Goal: Information Seeking & Learning: Understand process/instructions

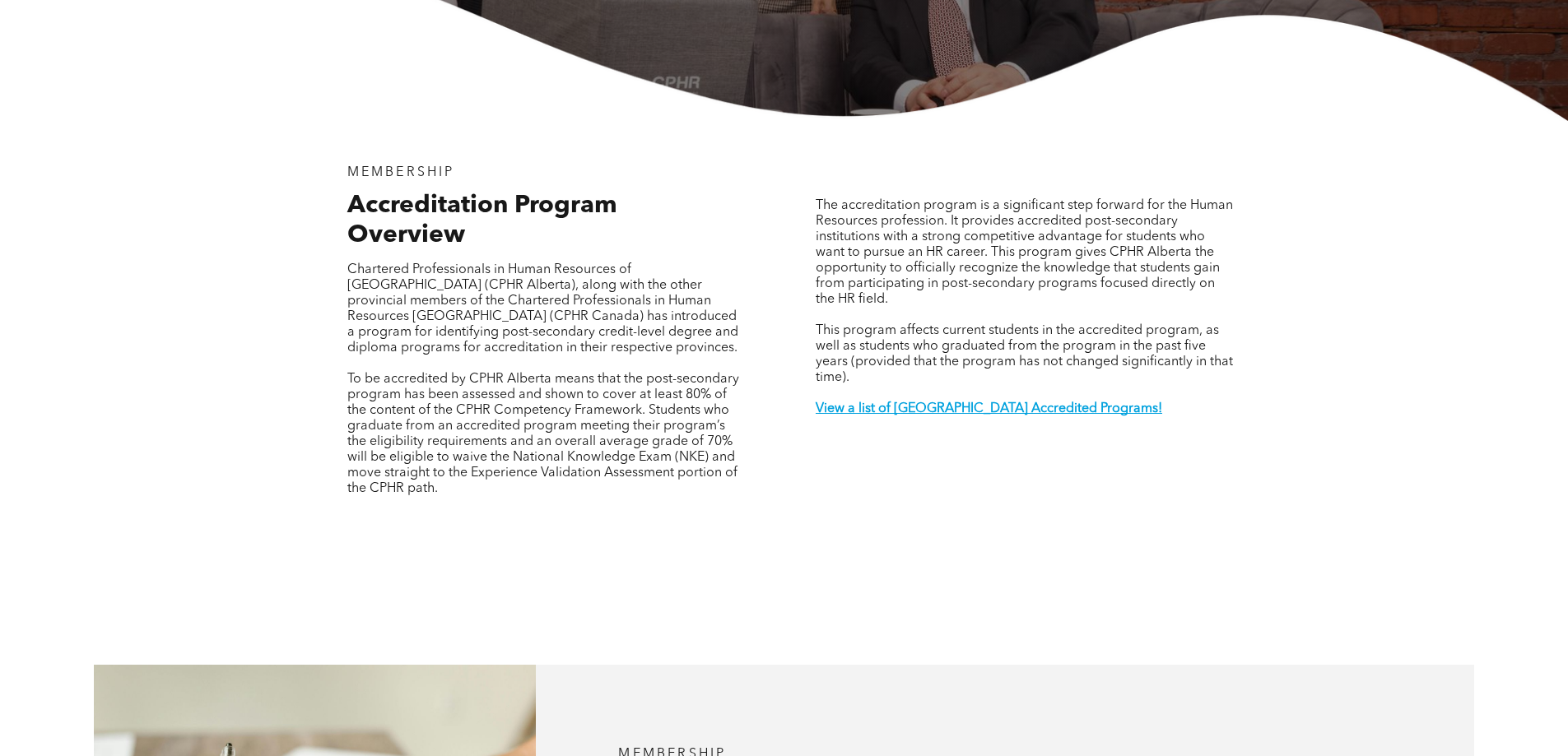
scroll to position [658, 0]
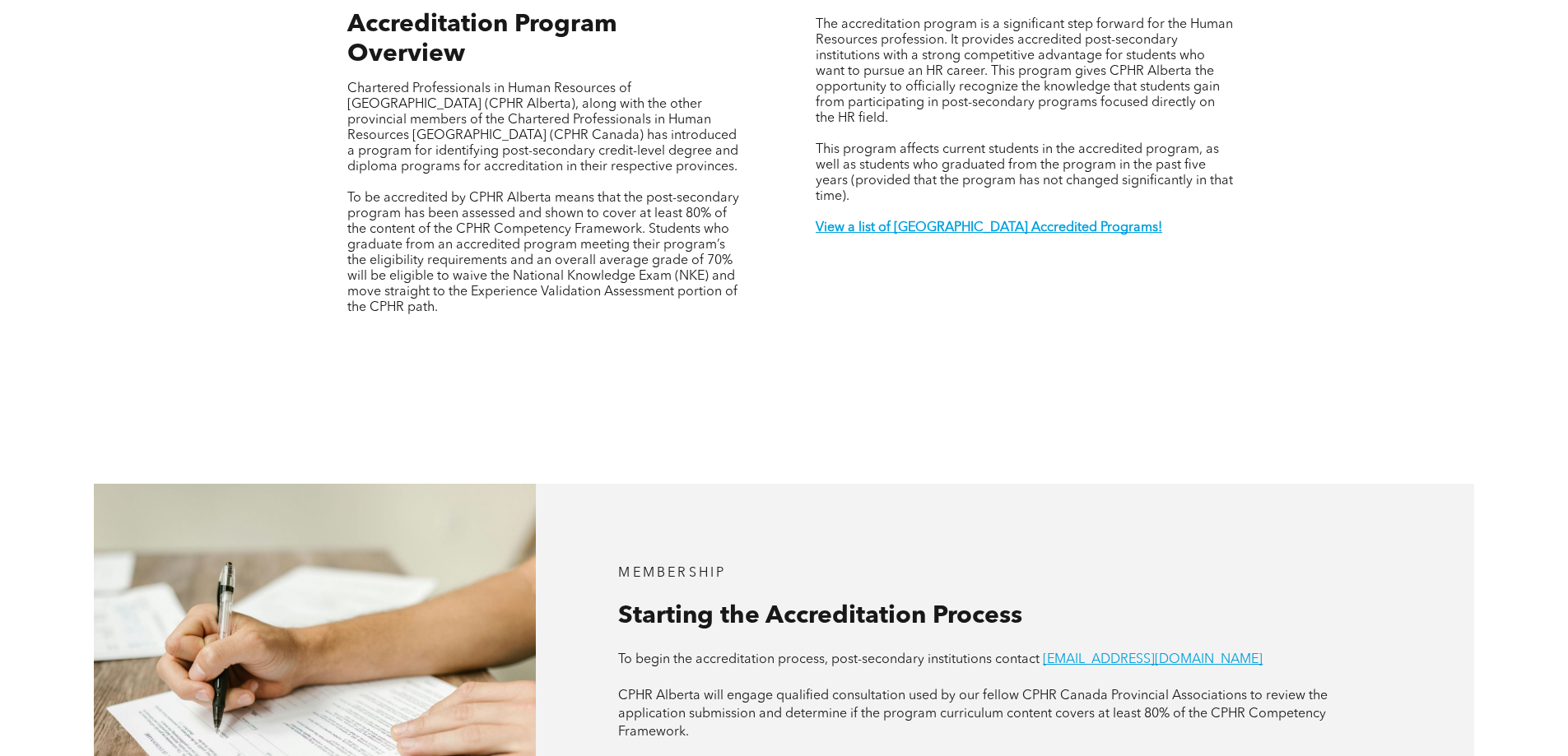
click at [1037, 236] on p at bounding box center [1023, 244] width 417 height 15
click at [1025, 205] on p at bounding box center [1023, 213] width 417 height 15
click at [1018, 221] on strong "View a list of [GEOGRAPHIC_DATA] Accredited Programs!" at bounding box center [989, 228] width 346 height 14
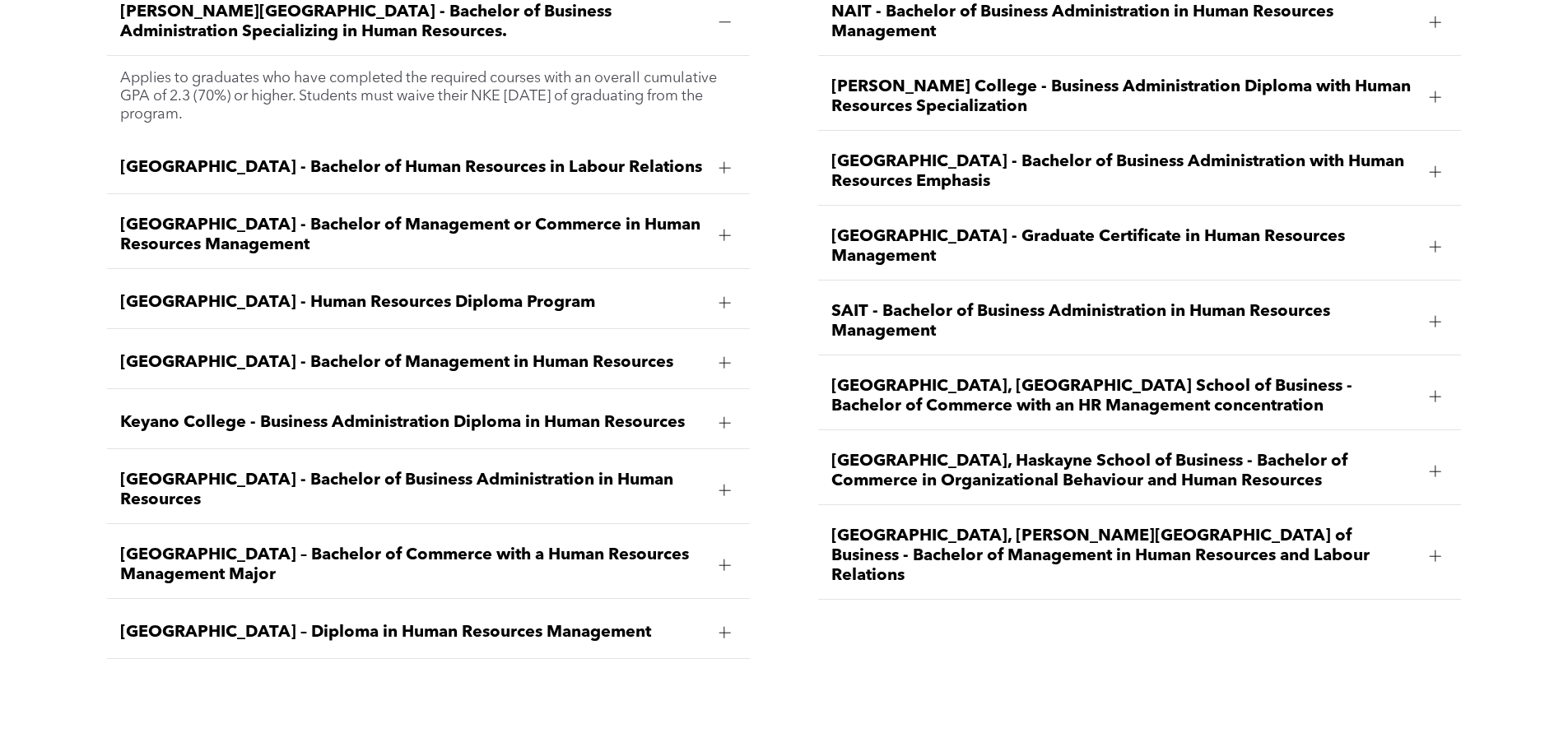
scroll to position [2511, 0]
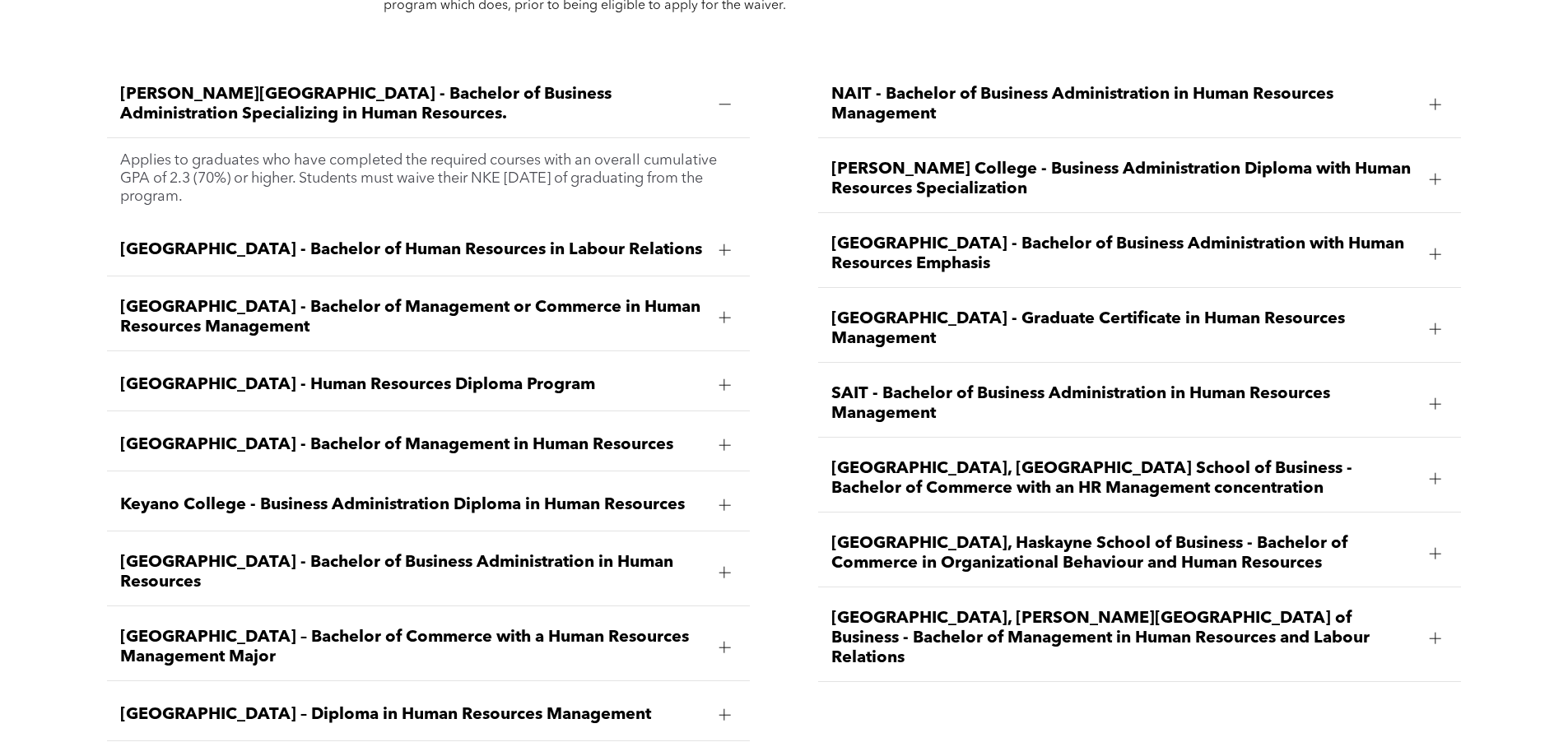
click at [1435, 398] on div at bounding box center [1435, 404] width 1 height 12
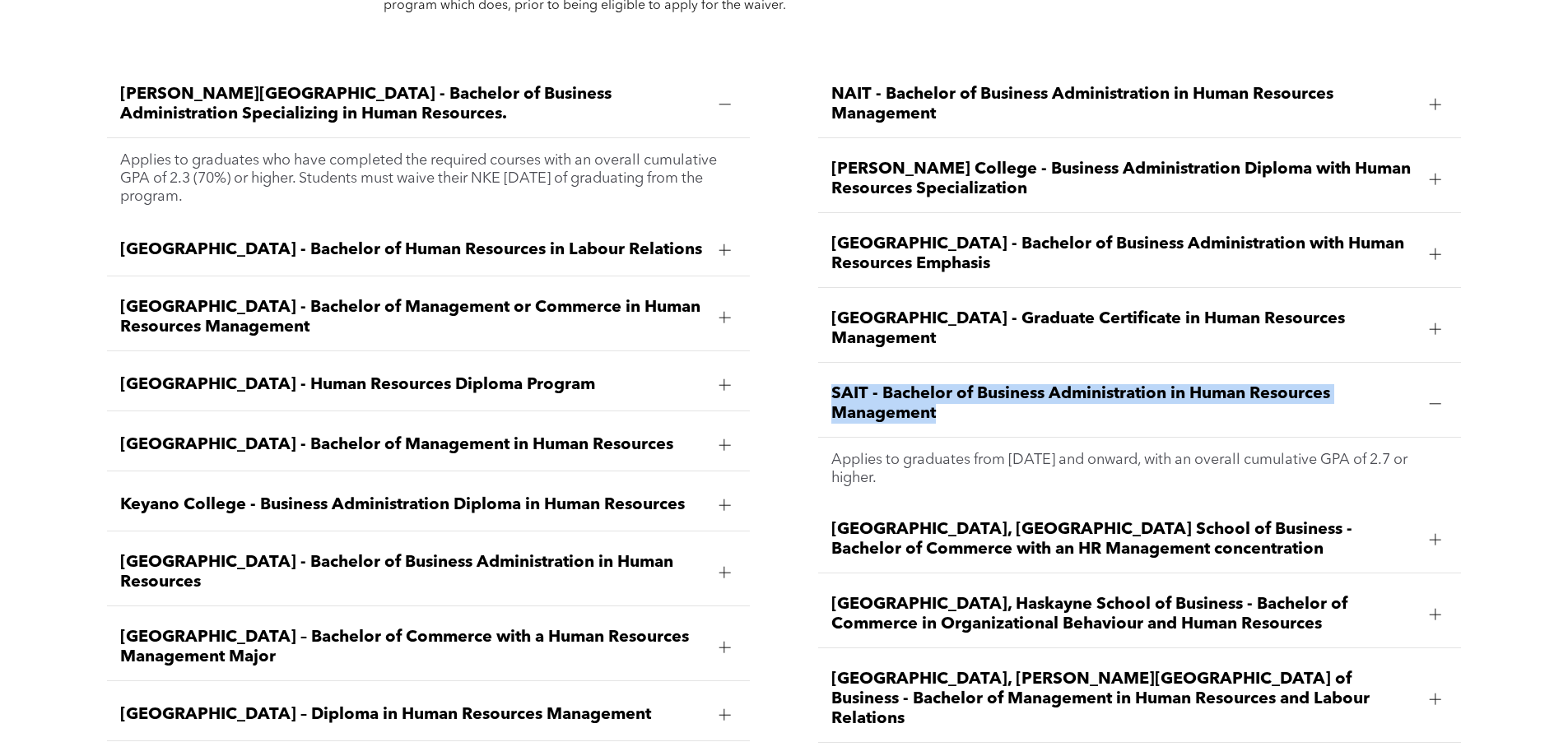
drag, startPoint x: 830, startPoint y: 343, endPoint x: 975, endPoint y: 362, distance: 146.2
click at [975, 371] on div "SAIT - Bachelor of Business Administration in Human Resources Management" at bounding box center [1139, 404] width 643 height 67
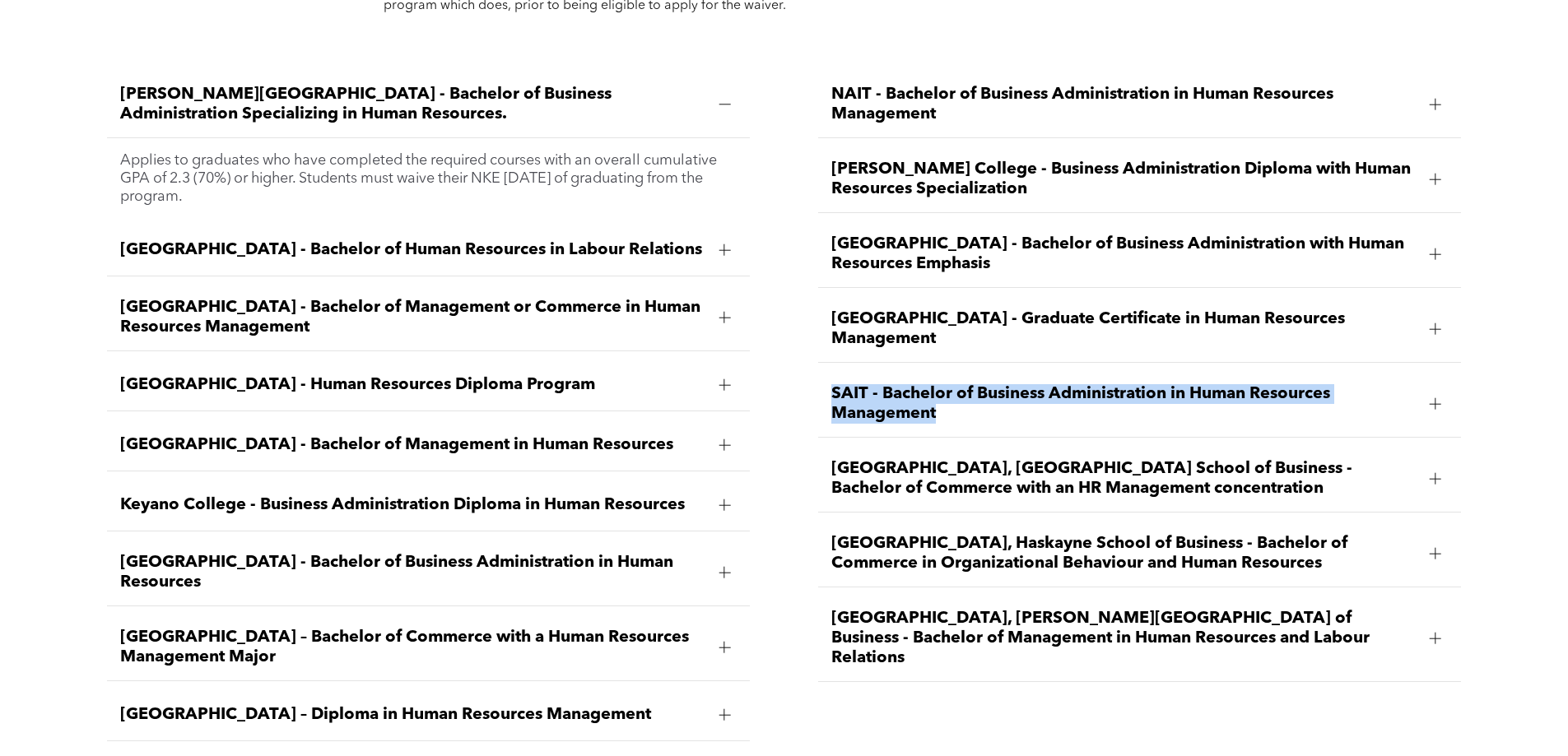
copy span "SAIT - Bachelor of Business Administration in Human Resources Management"
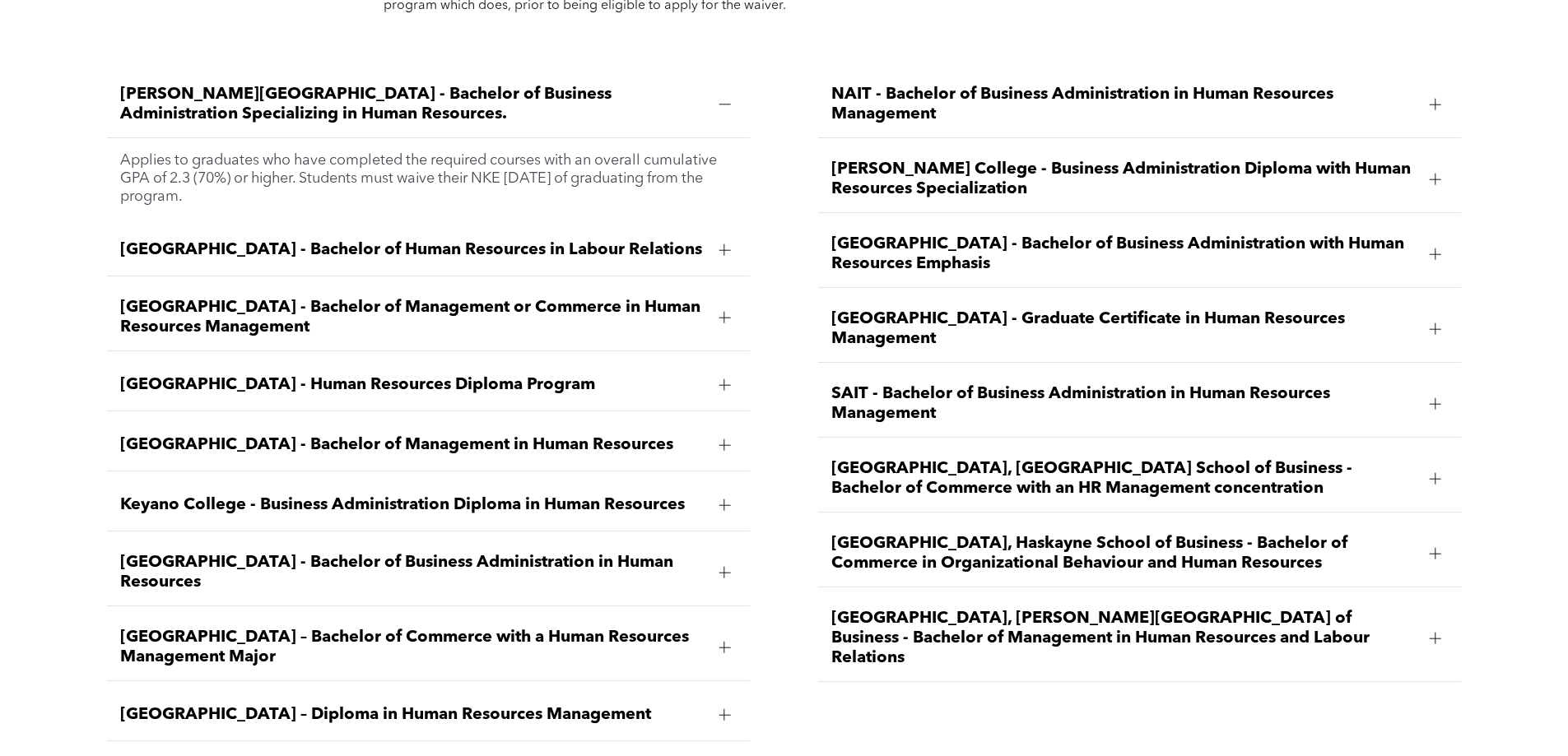
click at [1423, 467] on div at bounding box center [1435, 480] width 25 height 25
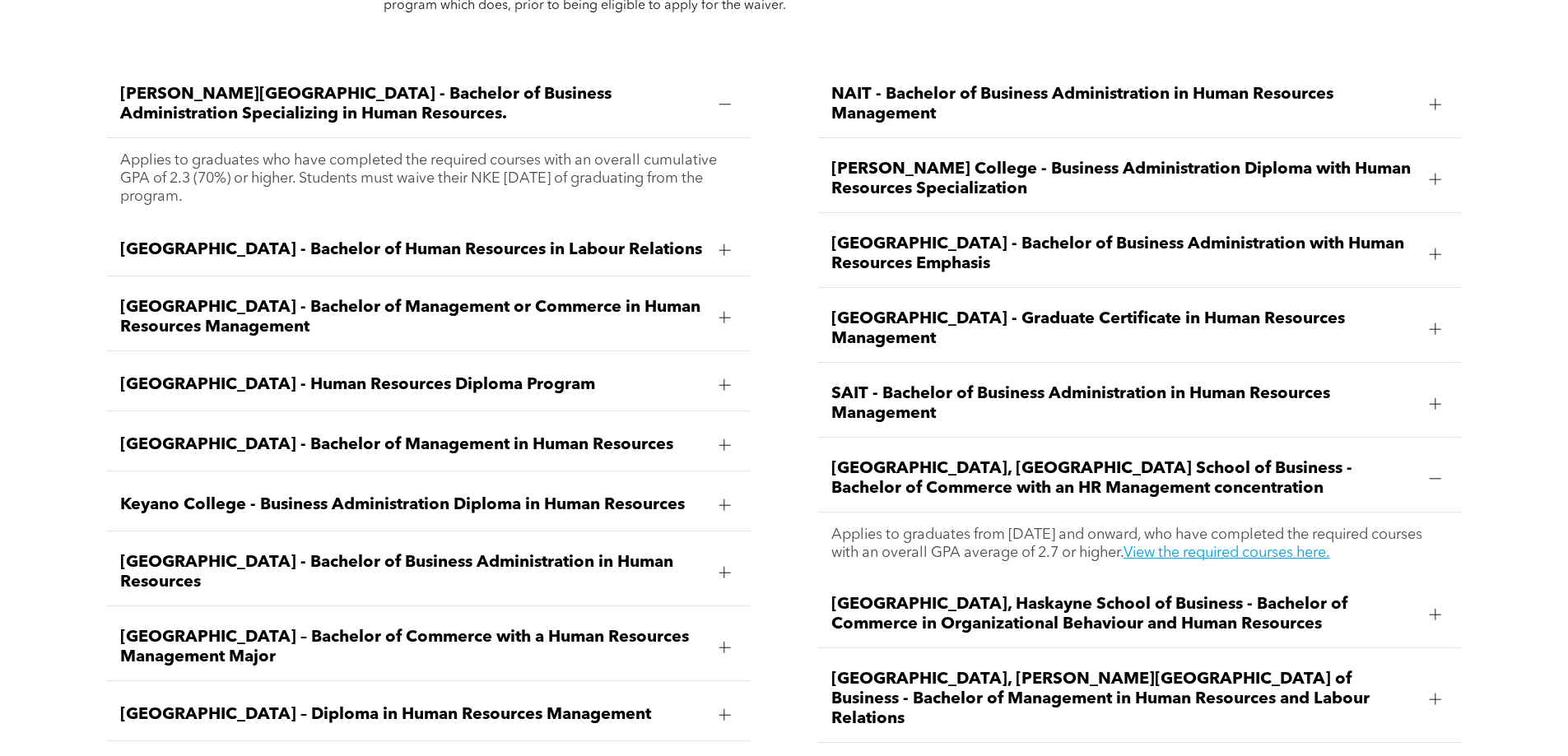
click at [1180, 384] on span "SAIT - Bachelor of Business Administration in Human Resources Management" at bounding box center [1124, 403] width 585 height 40
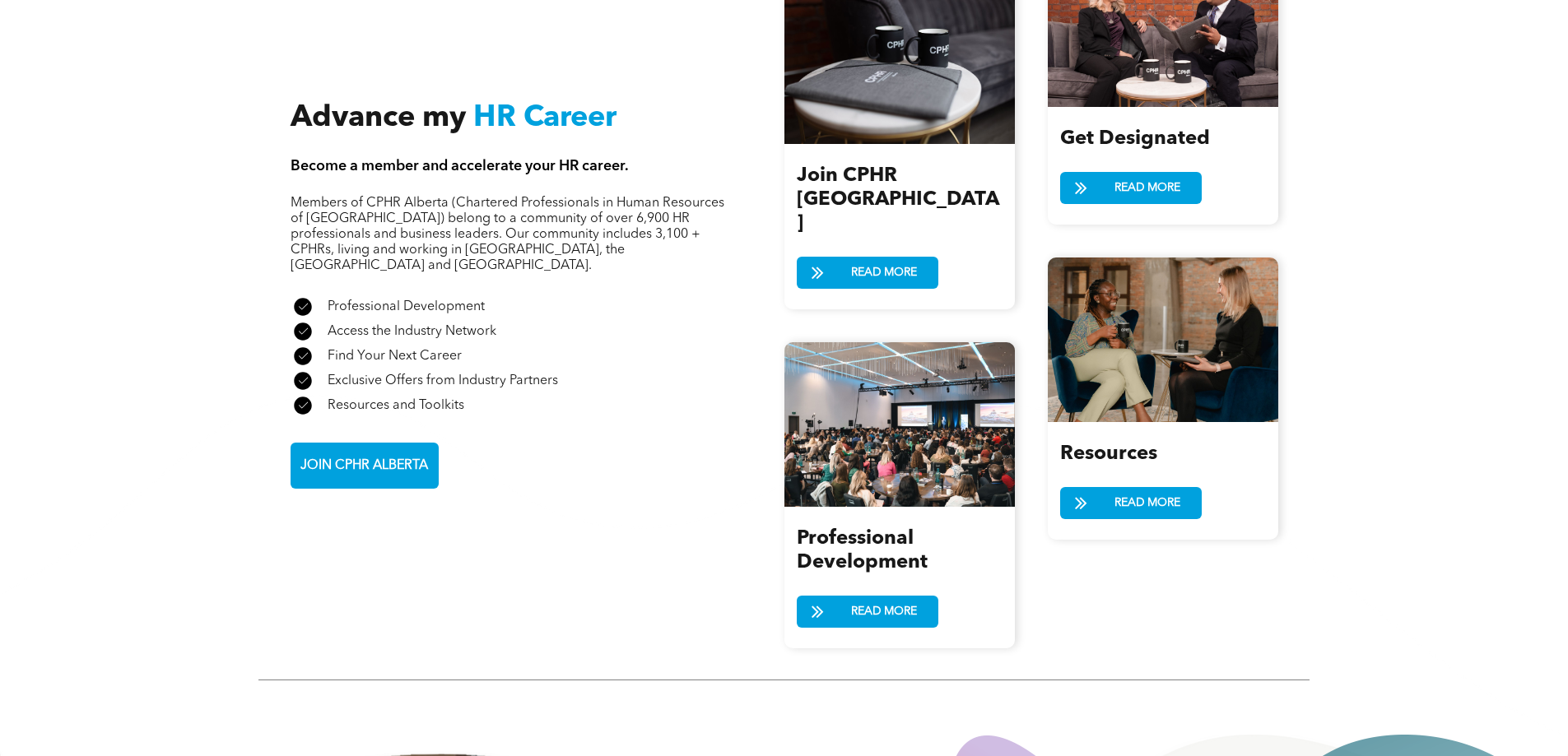
scroll to position [2057, 0]
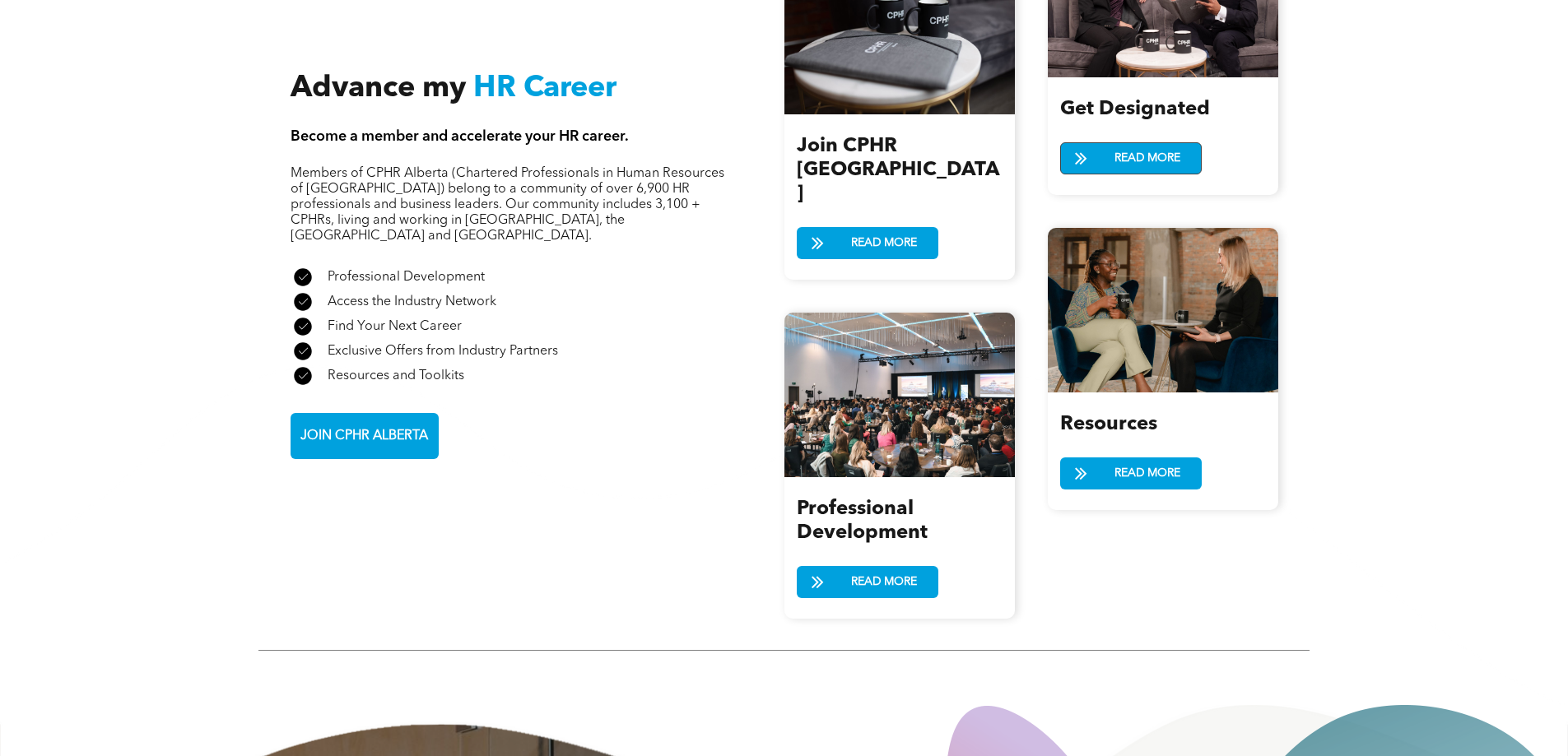
click at [1109, 152] on span "READ MORE" at bounding box center [1147, 158] width 77 height 30
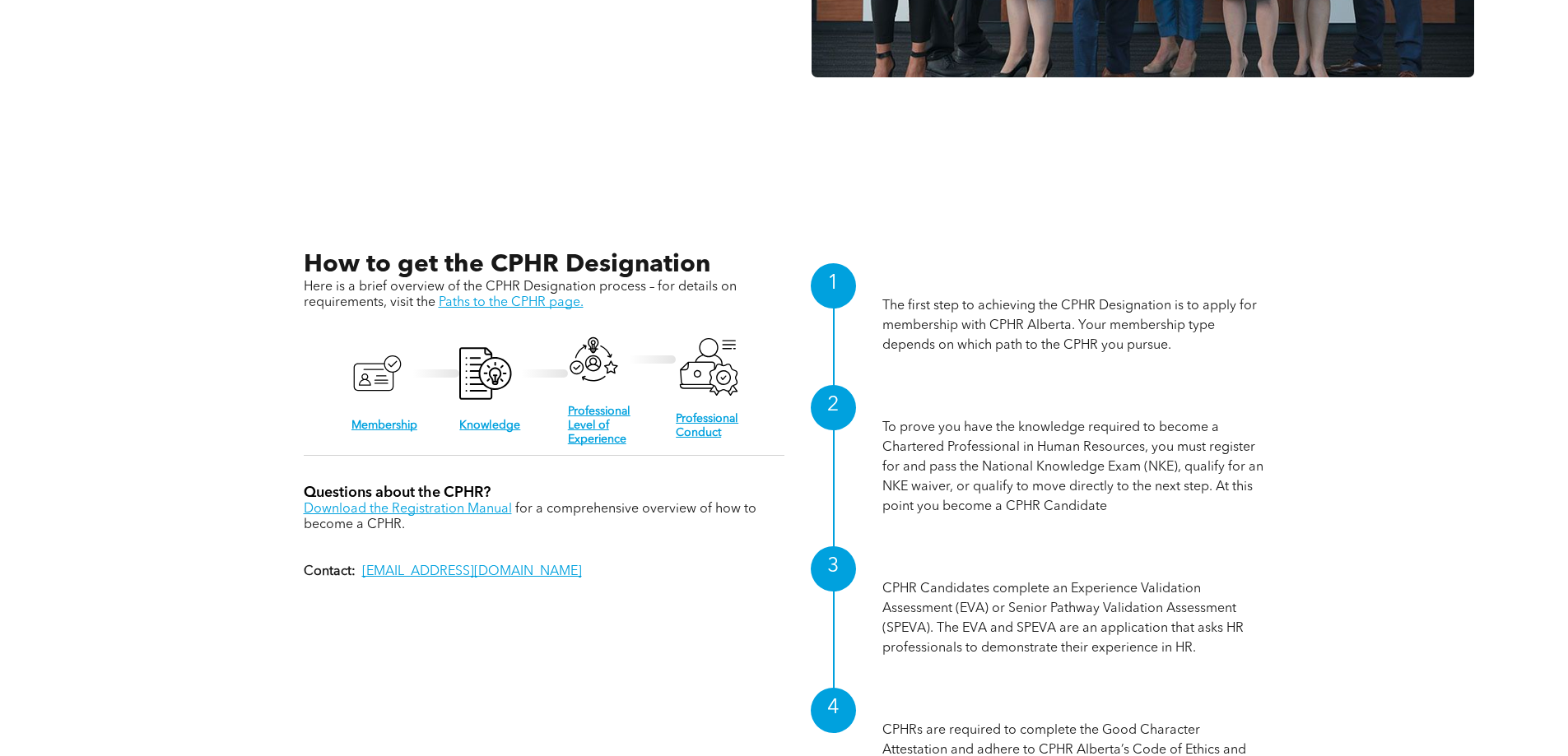
scroll to position [1728, 0]
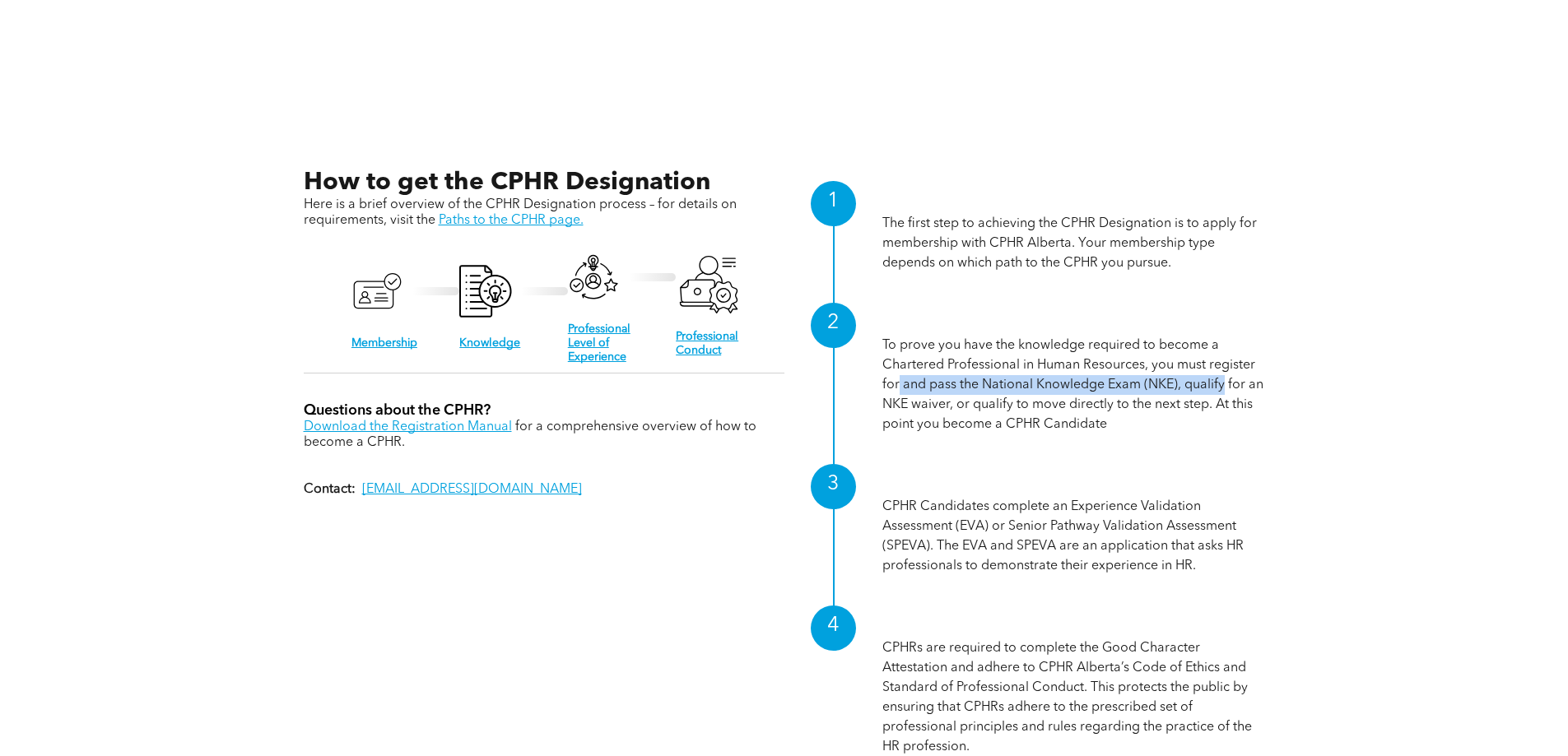
drag, startPoint x: 898, startPoint y: 378, endPoint x: 1224, endPoint y: 375, distance: 326.0
click at [1224, 375] on p "To prove you have the knowledge required to become a Chartered Professional in …" at bounding box center [1074, 385] width 383 height 99
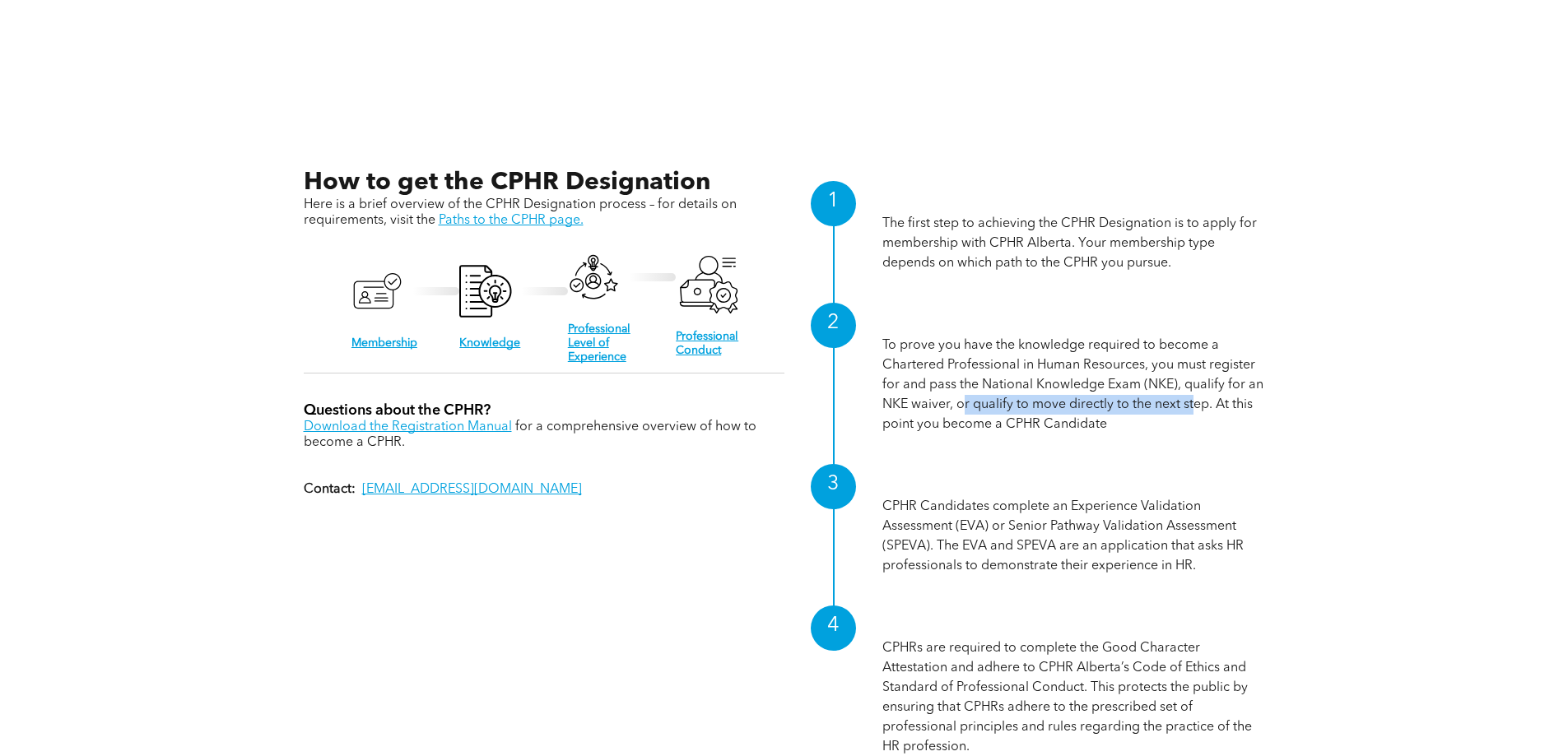
drag, startPoint x: 961, startPoint y: 402, endPoint x: 1193, endPoint y: 400, distance: 232.0
click at [1193, 400] on p "To prove you have the knowledge required to become a Chartered Professional in …" at bounding box center [1074, 385] width 383 height 99
click at [1194, 411] on p "To prove you have the knowledge required to become a Chartered Professional in …" at bounding box center [1074, 385] width 383 height 99
drag, startPoint x: 895, startPoint y: 418, endPoint x: 1138, endPoint y: 408, distance: 243.2
click at [1138, 408] on p "To prove you have the knowledge required to become a Chartered Professional in …" at bounding box center [1074, 385] width 383 height 99
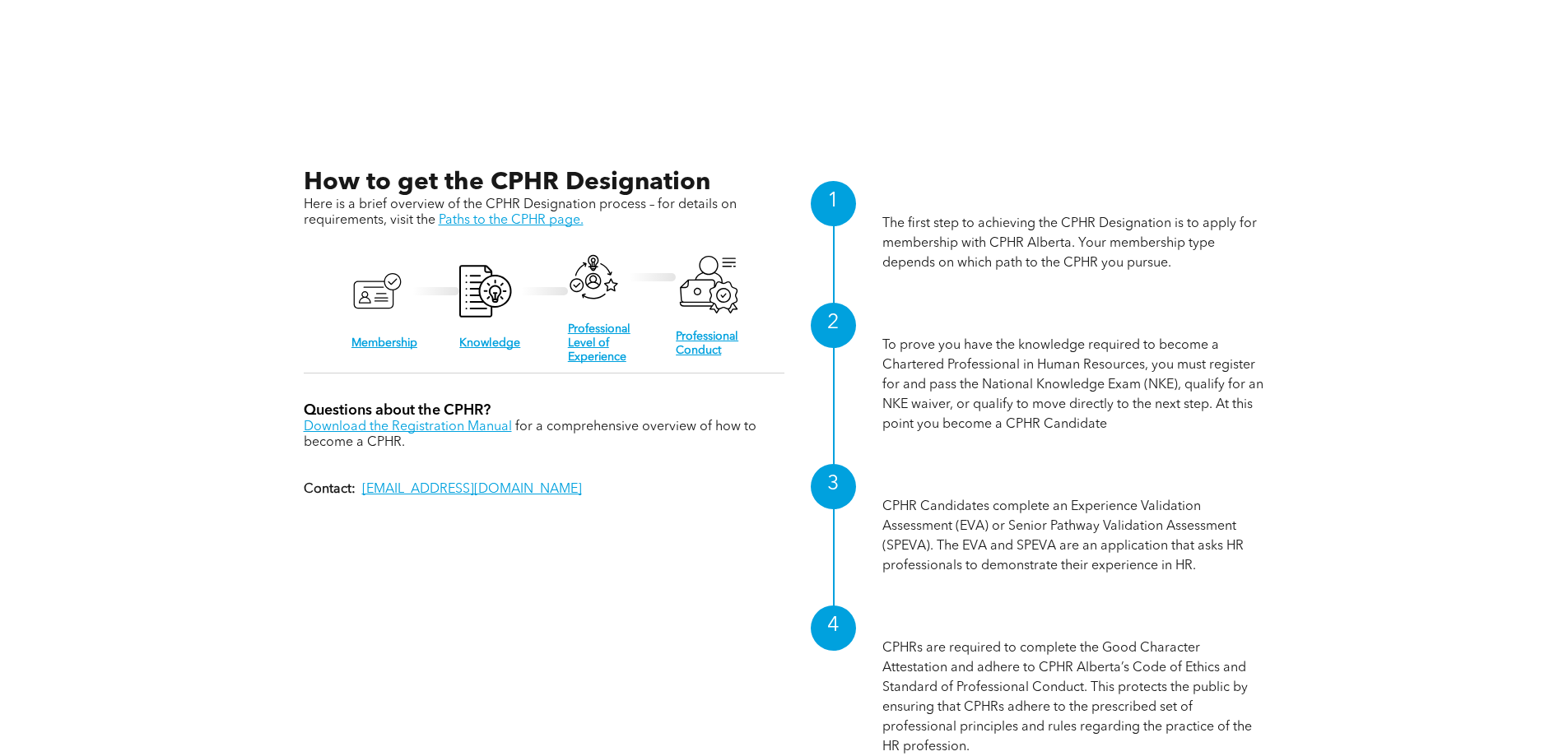
click at [1105, 436] on div "Knowledge To prove you have the knowledge required to become a Chartered Profes…" at bounding box center [1074, 370] width 383 height 161
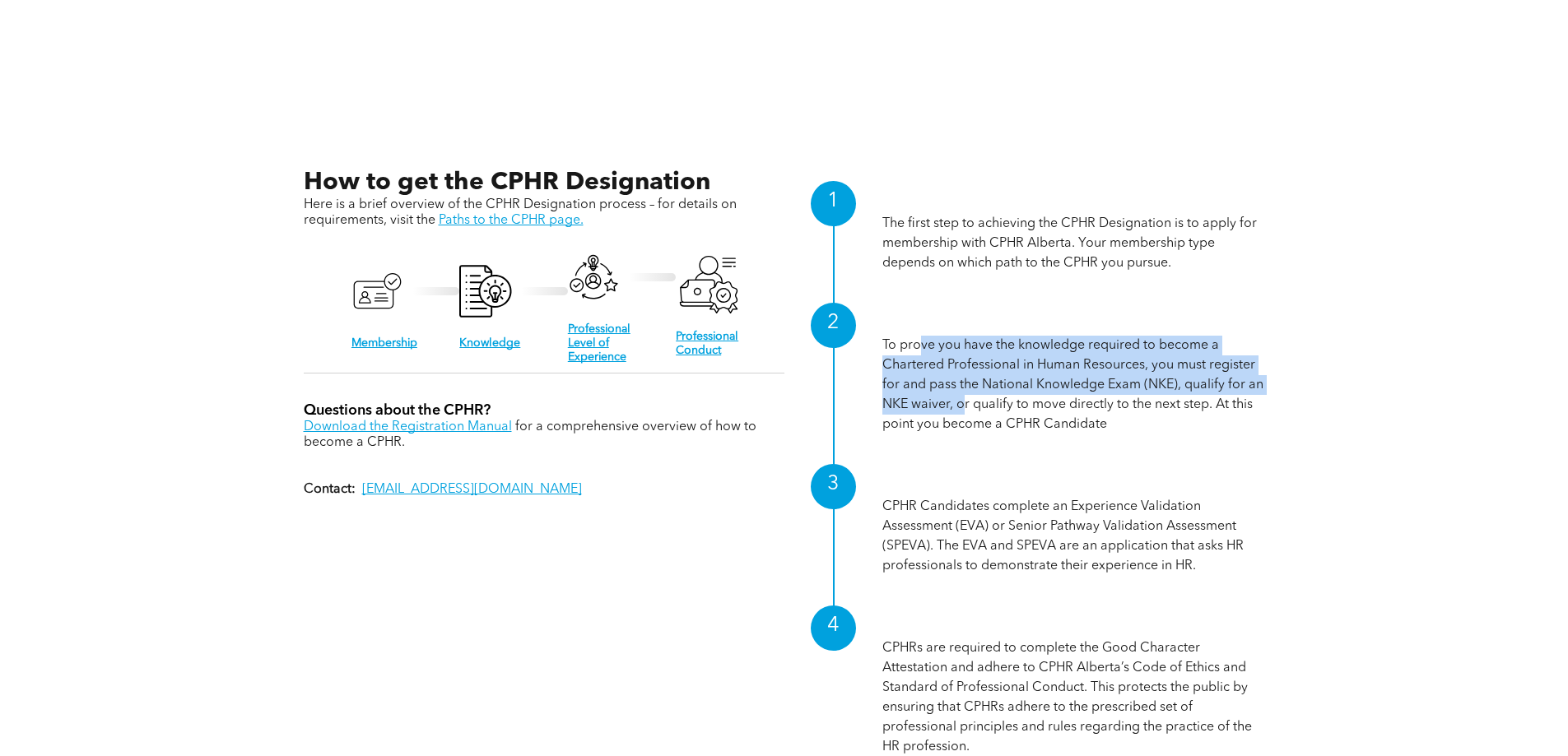
drag, startPoint x: 920, startPoint y: 345, endPoint x: 965, endPoint y: 405, distance: 75.0
click at [965, 405] on p "To prove you have the knowledge required to become a Chartered Professional in …" at bounding box center [1074, 385] width 383 height 99
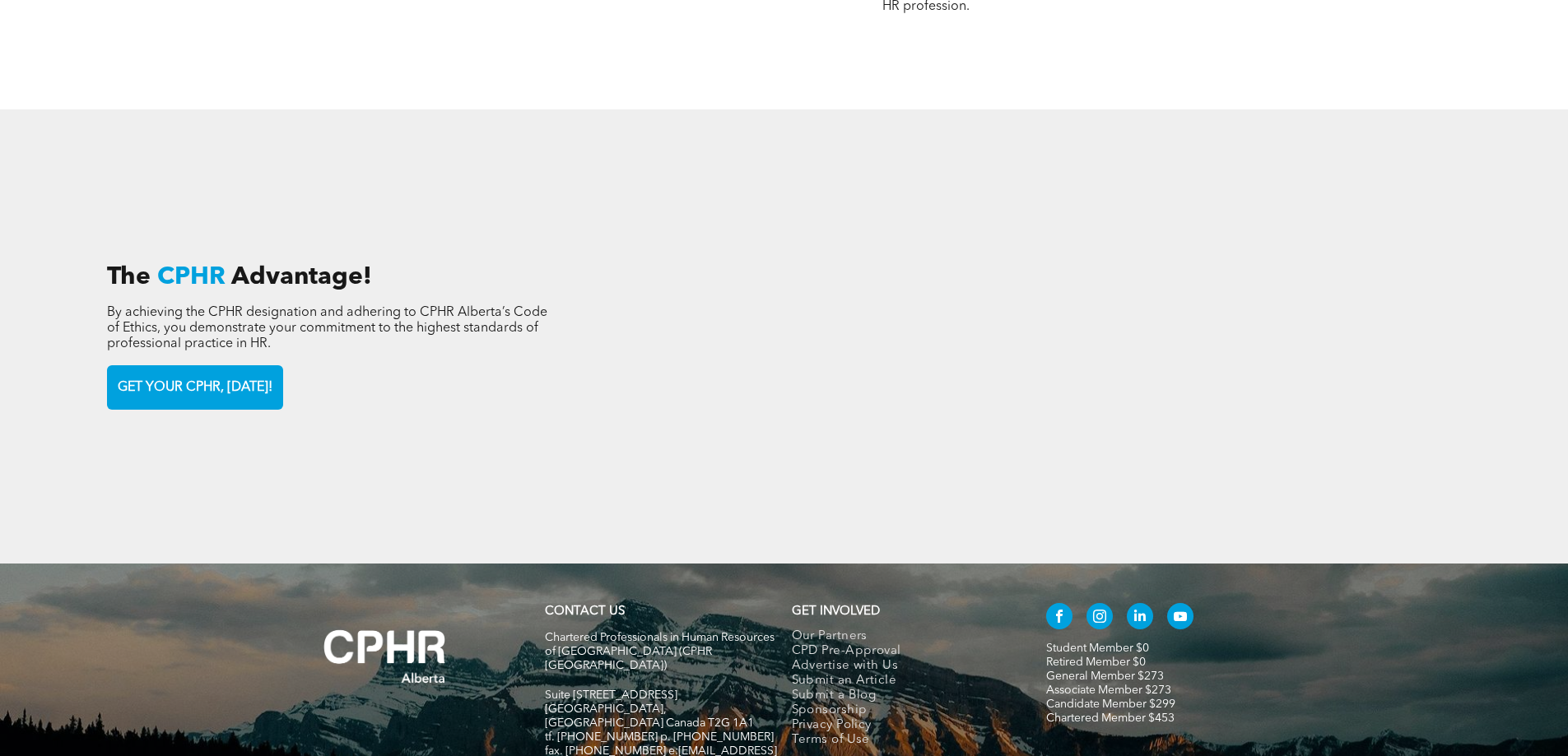
scroll to position [1810, 0]
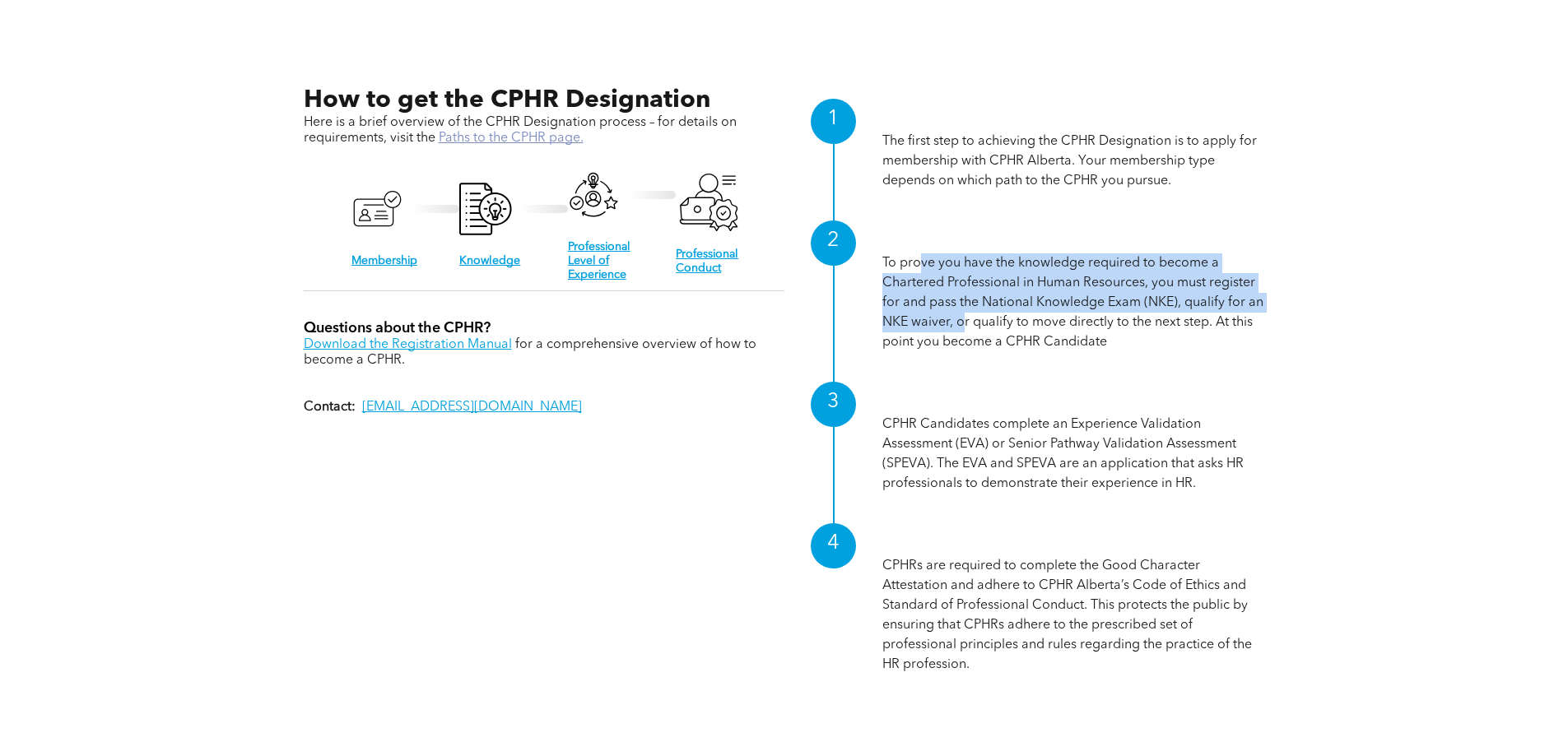
click at [544, 135] on link "Paths to the CPHR page." at bounding box center [512, 138] width 145 height 14
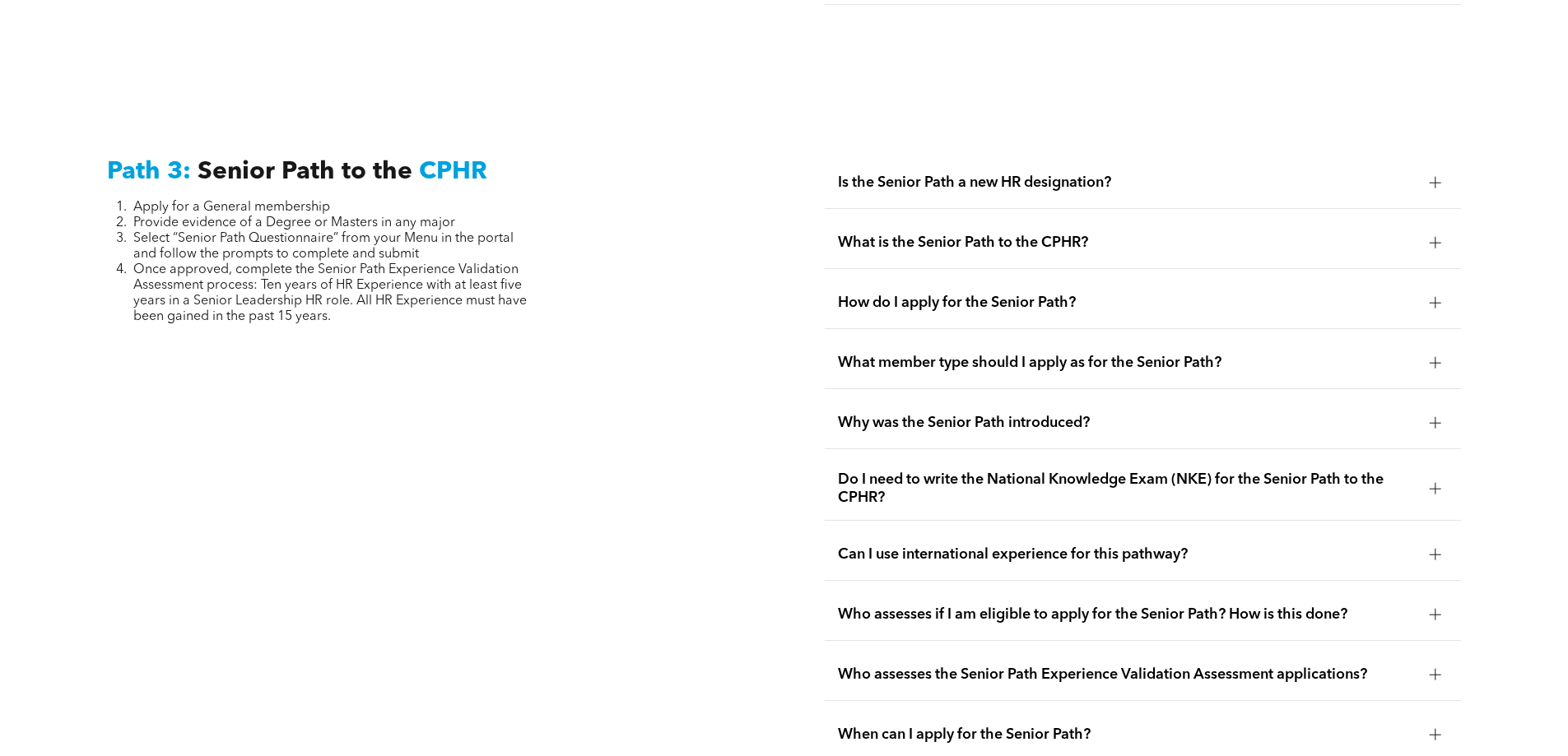
scroll to position [4114, 0]
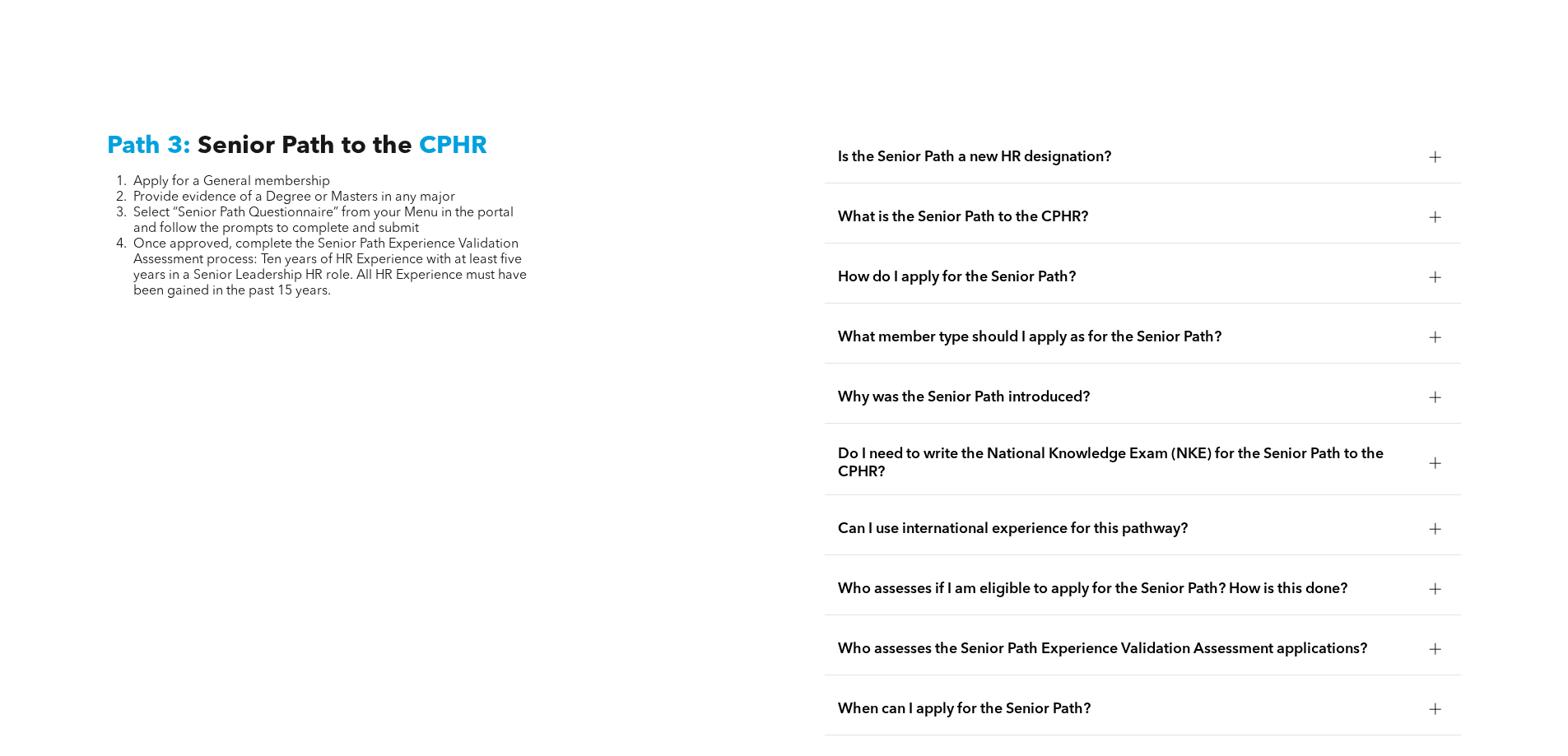
click at [964, 148] on span "Is the Senior Path a new HR designation?" at bounding box center [1127, 157] width 578 height 18
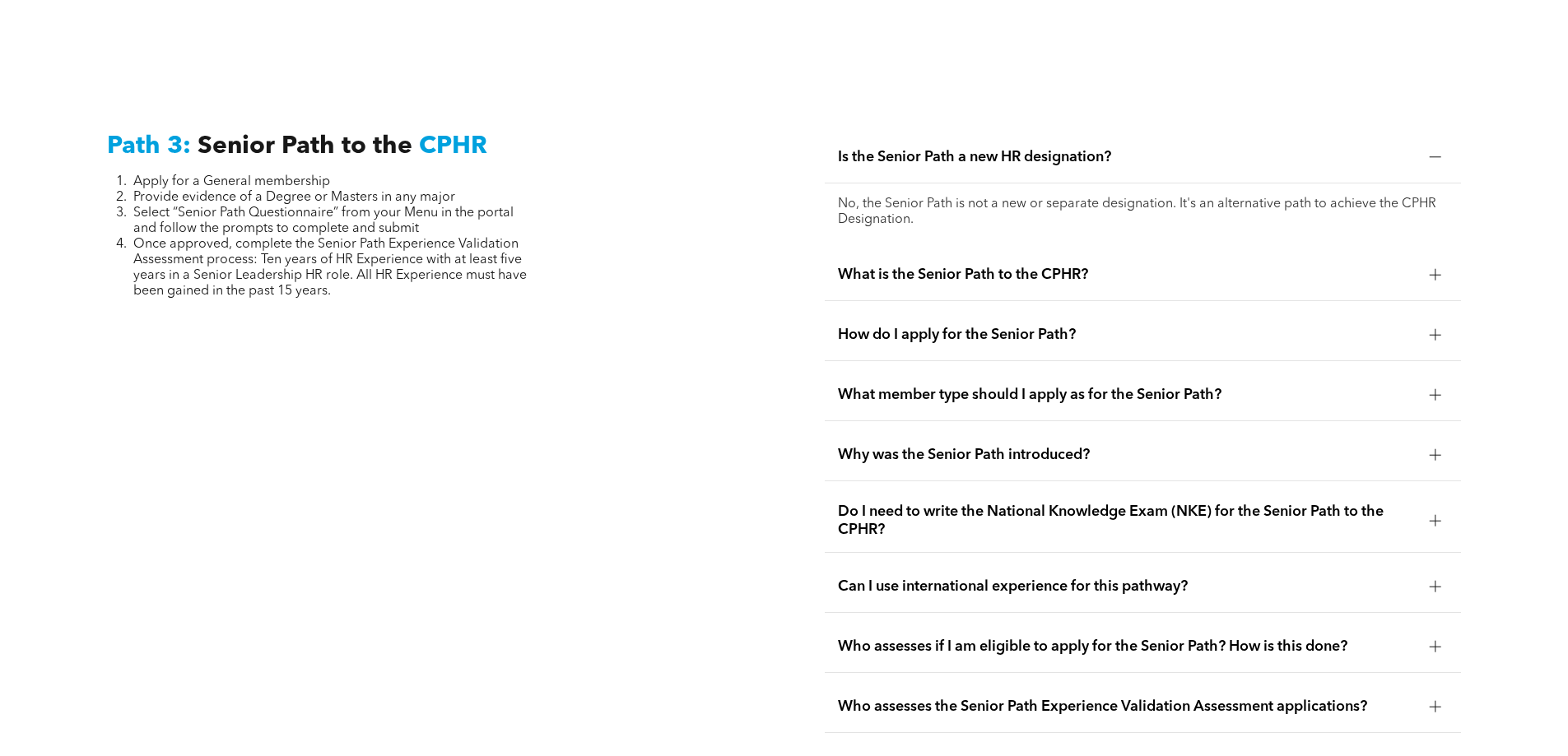
click at [945, 249] on div "What is the Senior Path to the CPHR?" at bounding box center [1143, 276] width 636 height 52
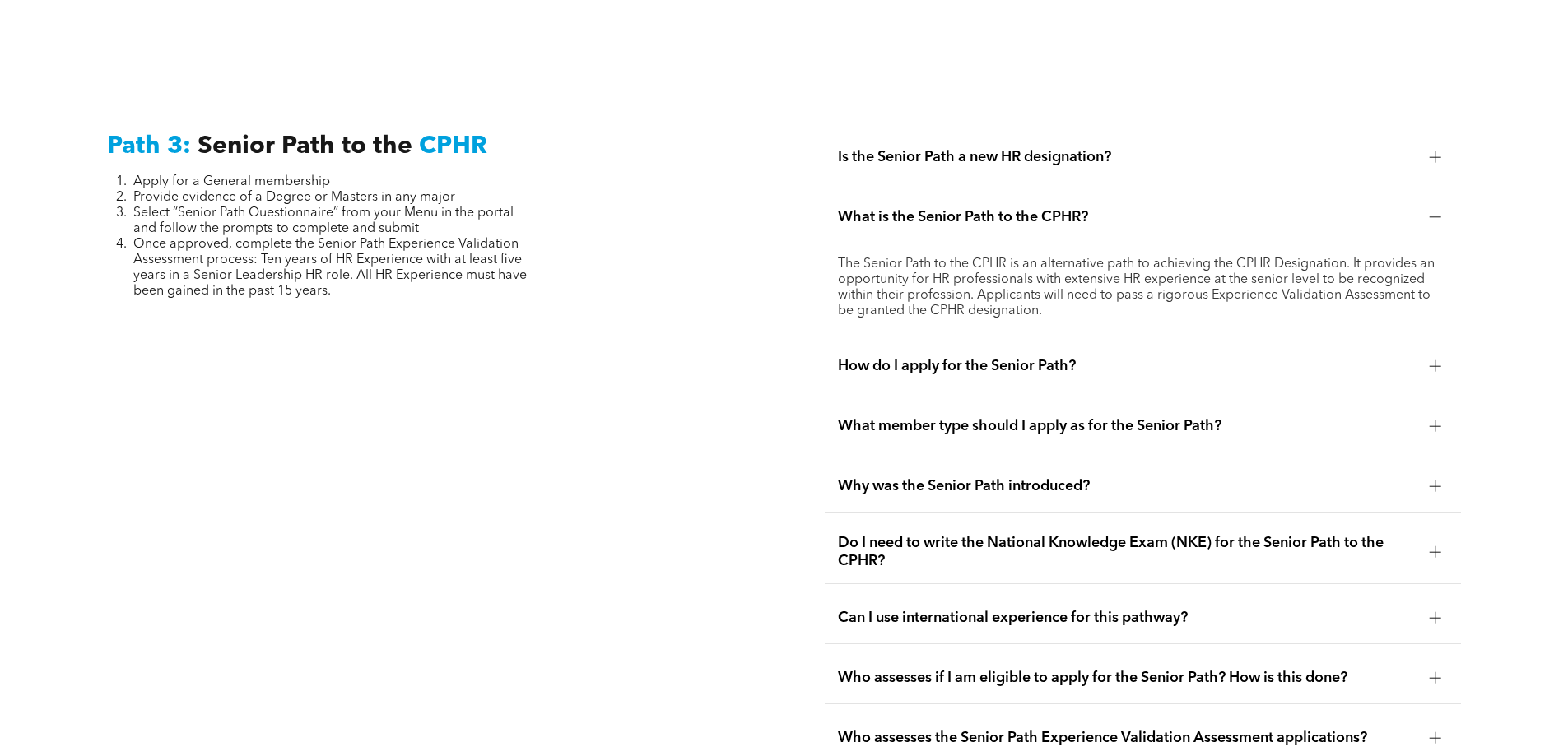
click at [957, 357] on span "How do I apply for the Senior Path?" at bounding box center [1127, 365] width 578 height 18
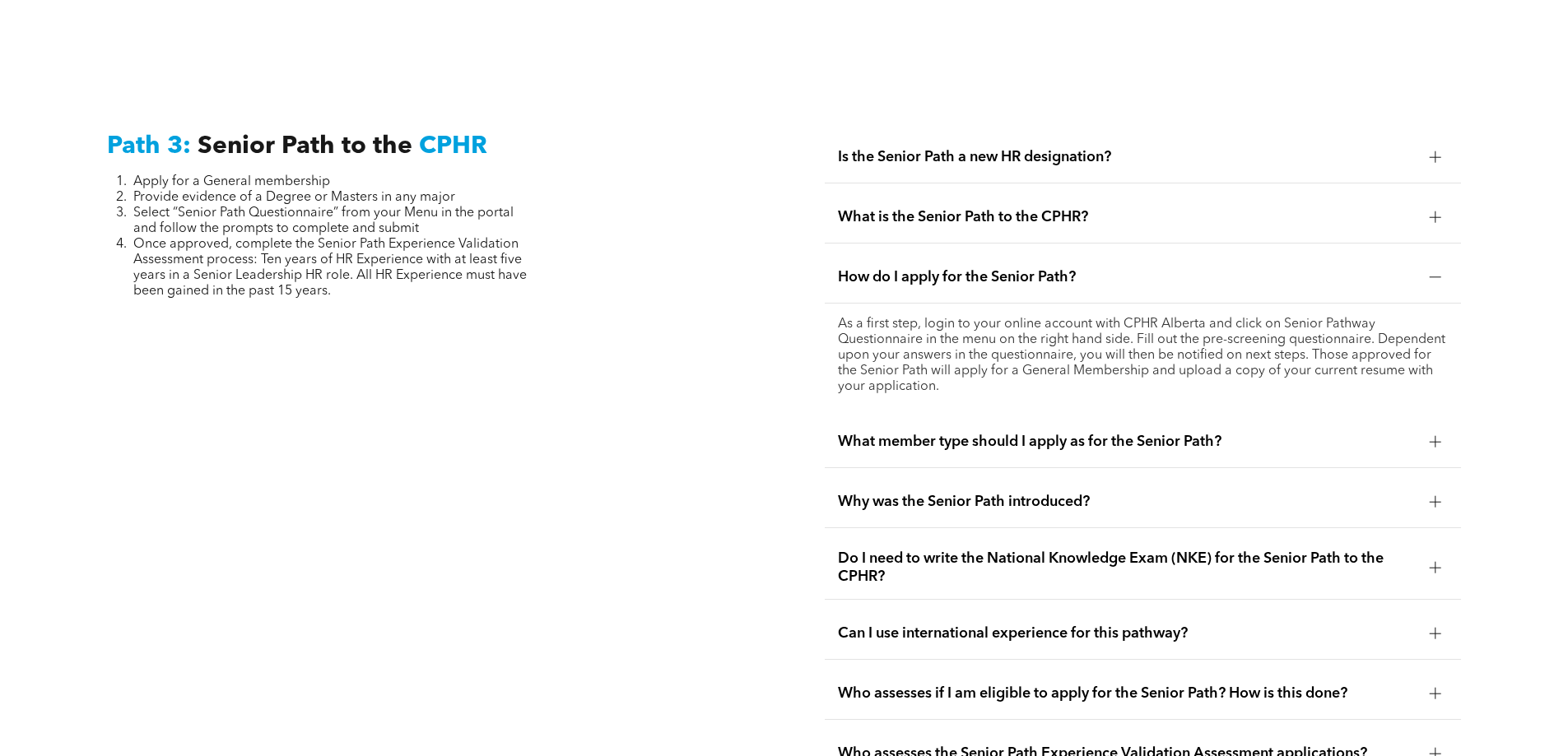
scroll to position [4196, 0]
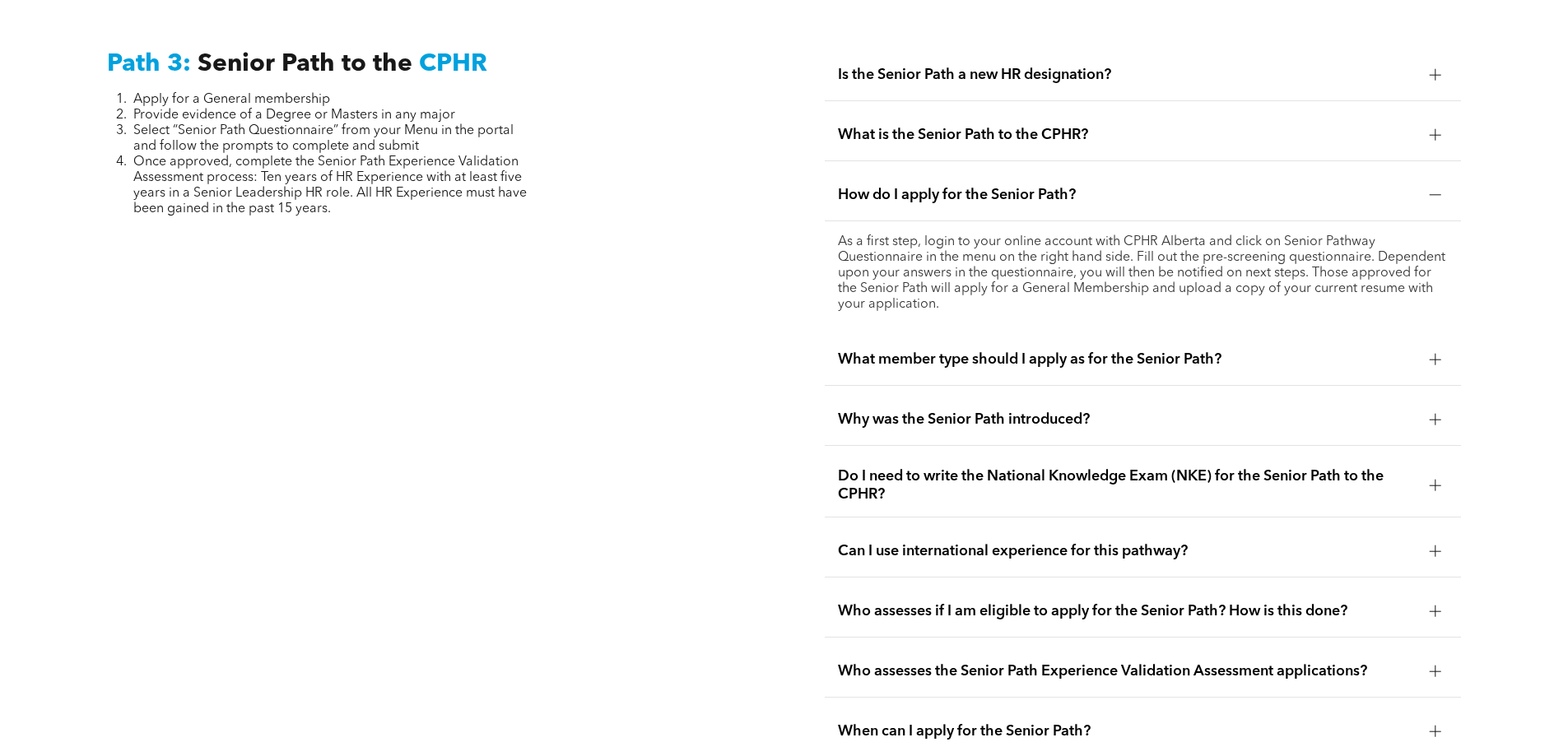
click at [961, 351] on span "What member type should I apply as for the Senior Path?" at bounding box center [1127, 360] width 578 height 18
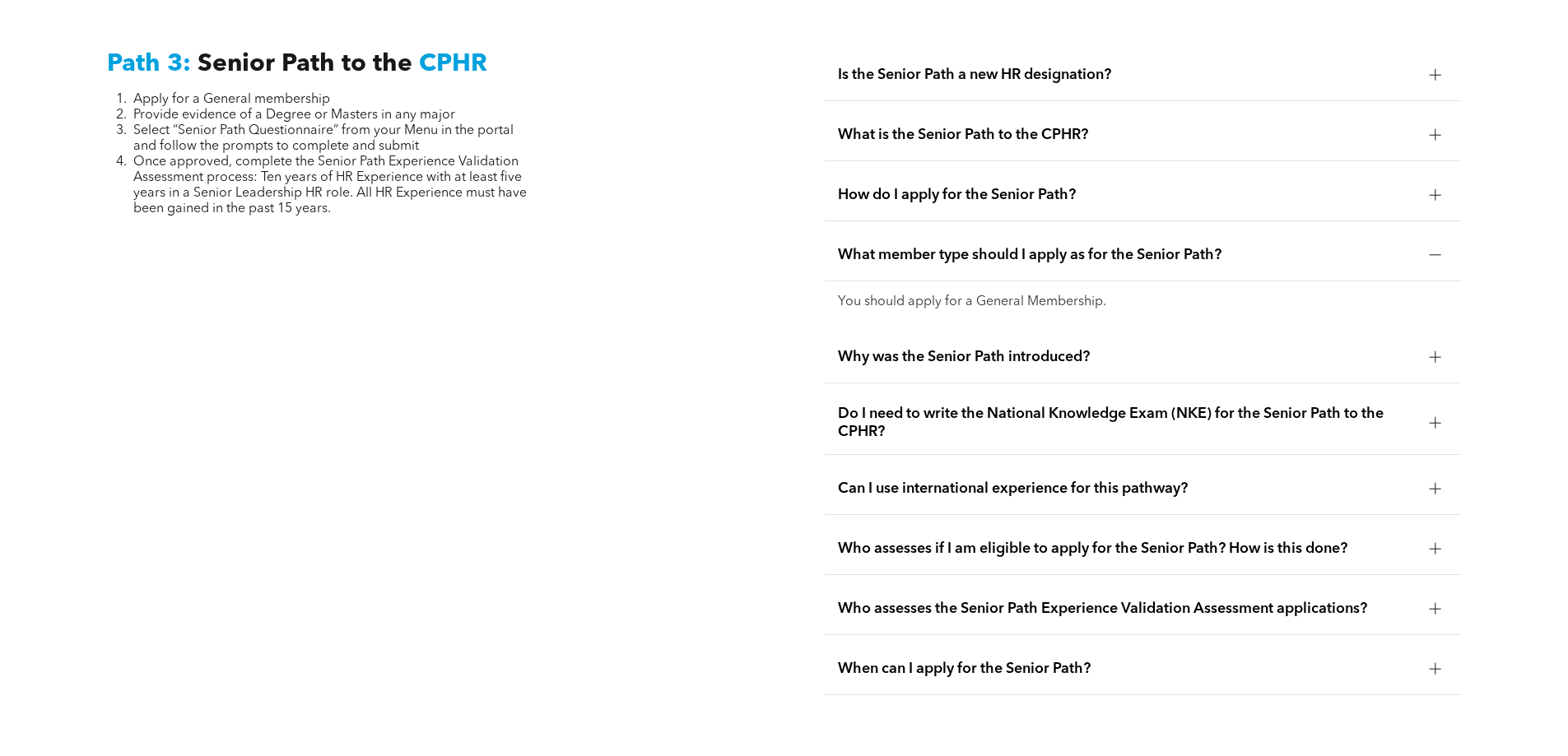
click at [961, 332] on div "Why was the Senior Path introduced?" at bounding box center [1143, 358] width 636 height 52
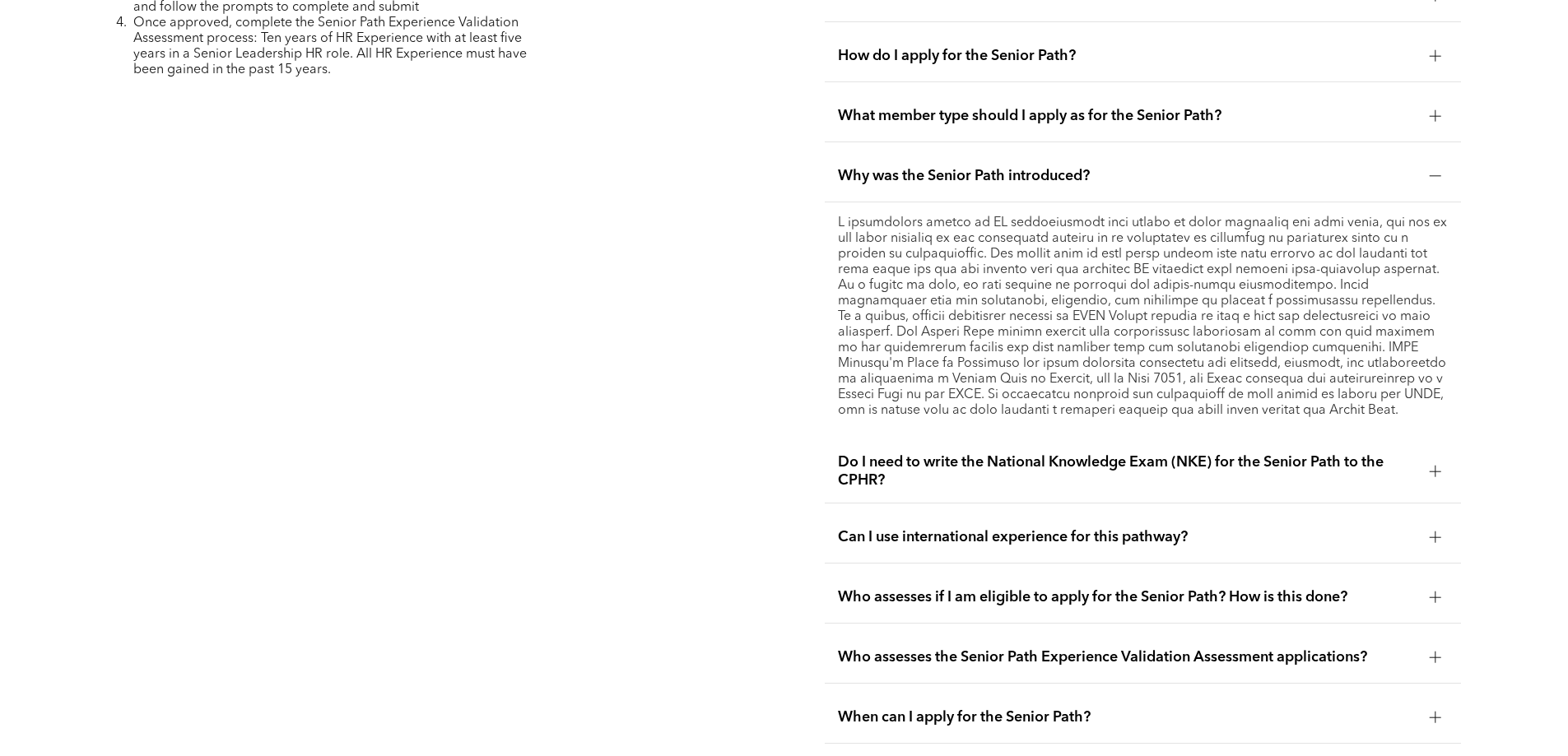
scroll to position [4360, 0]
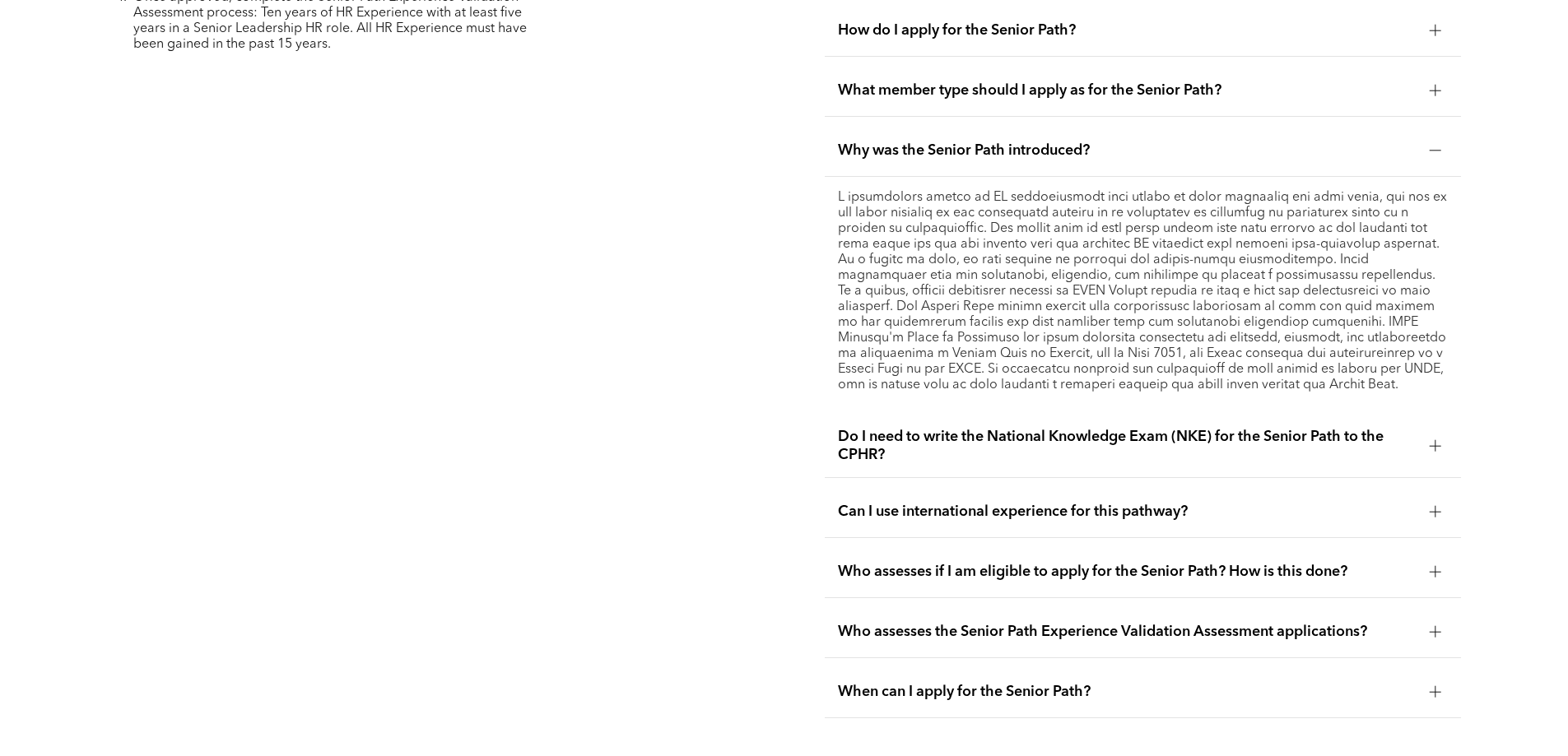
click at [937, 428] on span "Do I need to write the National Knowledge Exam (NKE) for the Senior Path to the…" at bounding box center [1127, 446] width 578 height 36
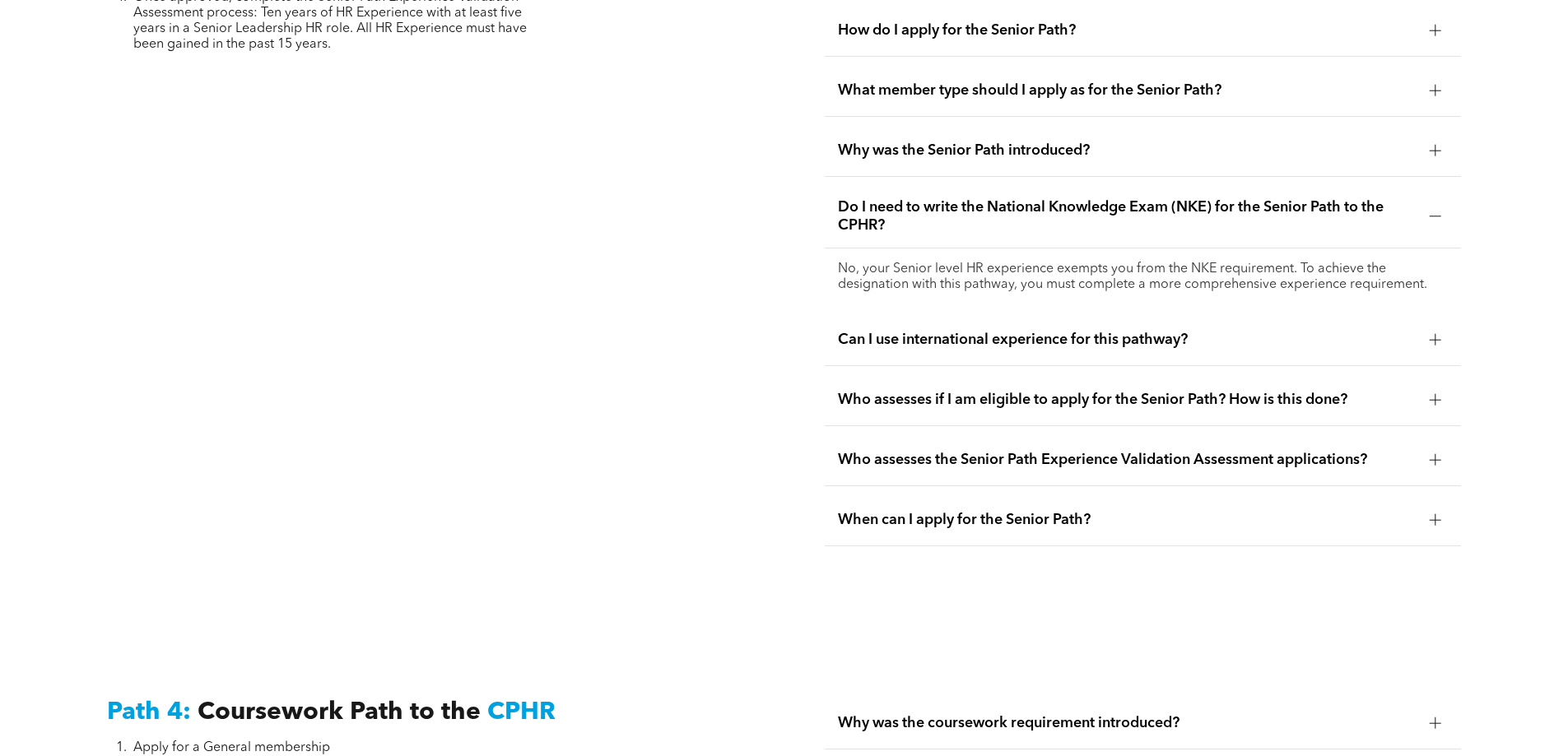
click at [932, 391] on span "Who assesses if I am eligible to apply for the Senior Path? How is this done?" at bounding box center [1127, 399] width 578 height 18
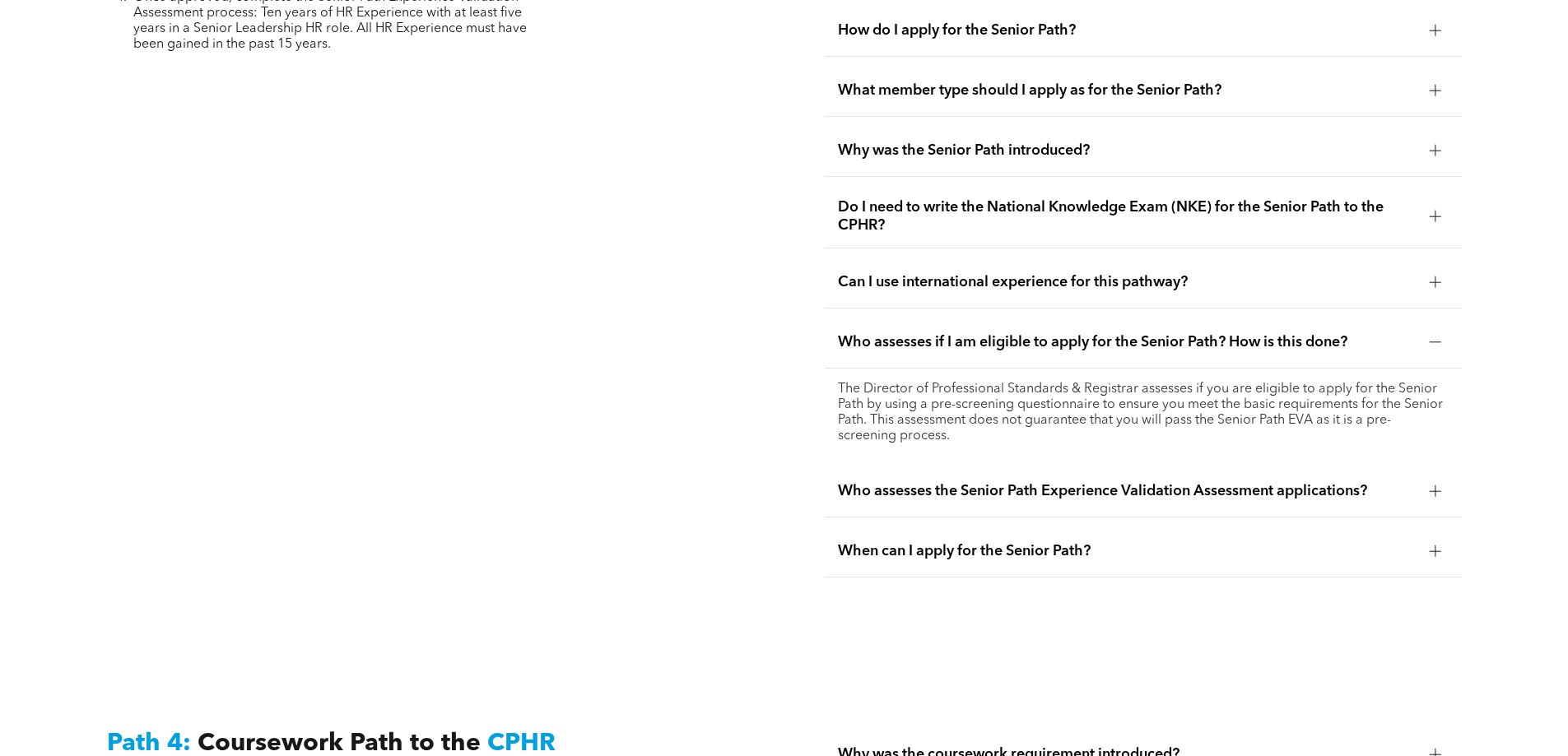
click at [946, 466] on div "Who assesses the Senior Path Experience Validation Assessment applications?" at bounding box center [1143, 492] width 636 height 52
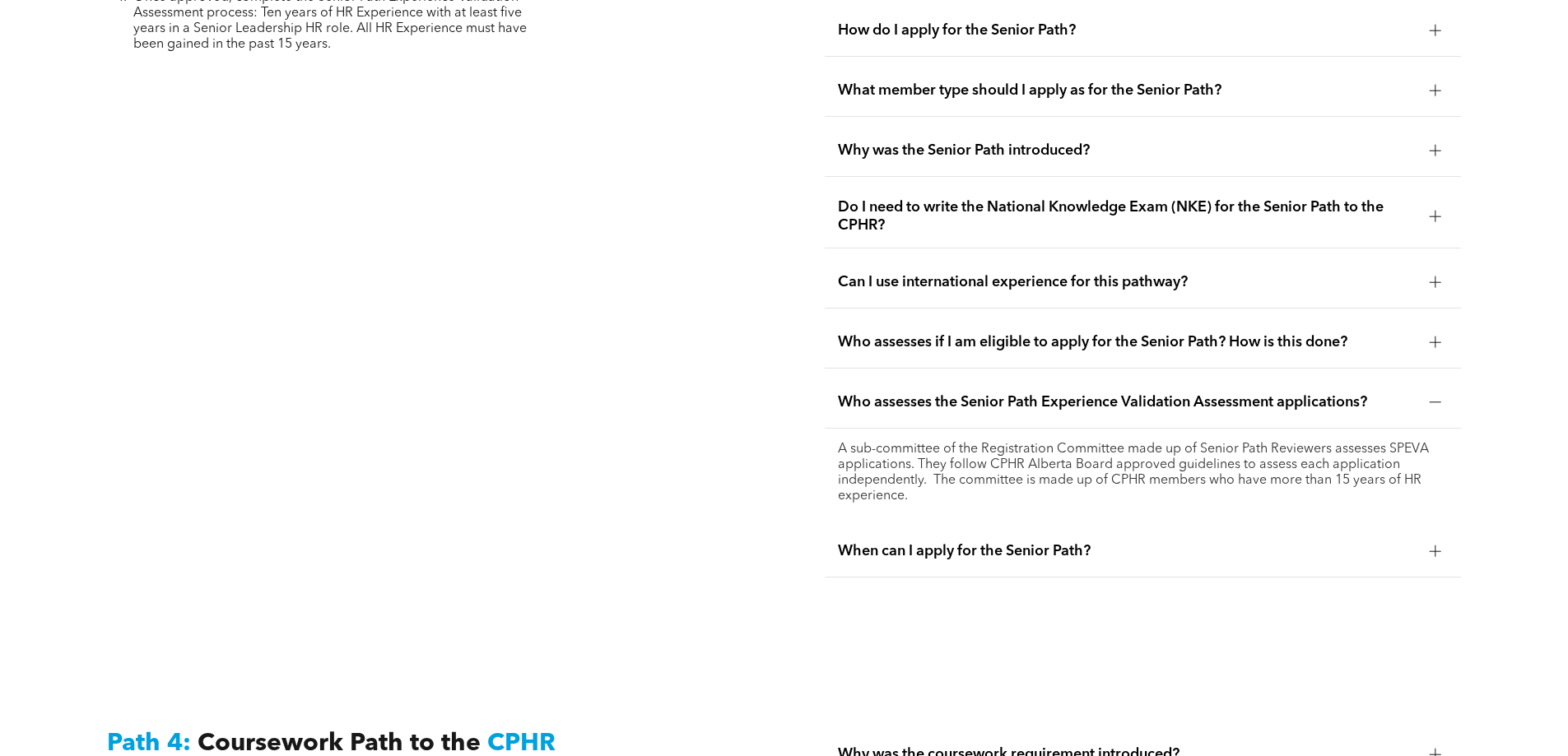
click at [946, 542] on span "When can I apply for the Senior Path?" at bounding box center [1127, 551] width 578 height 18
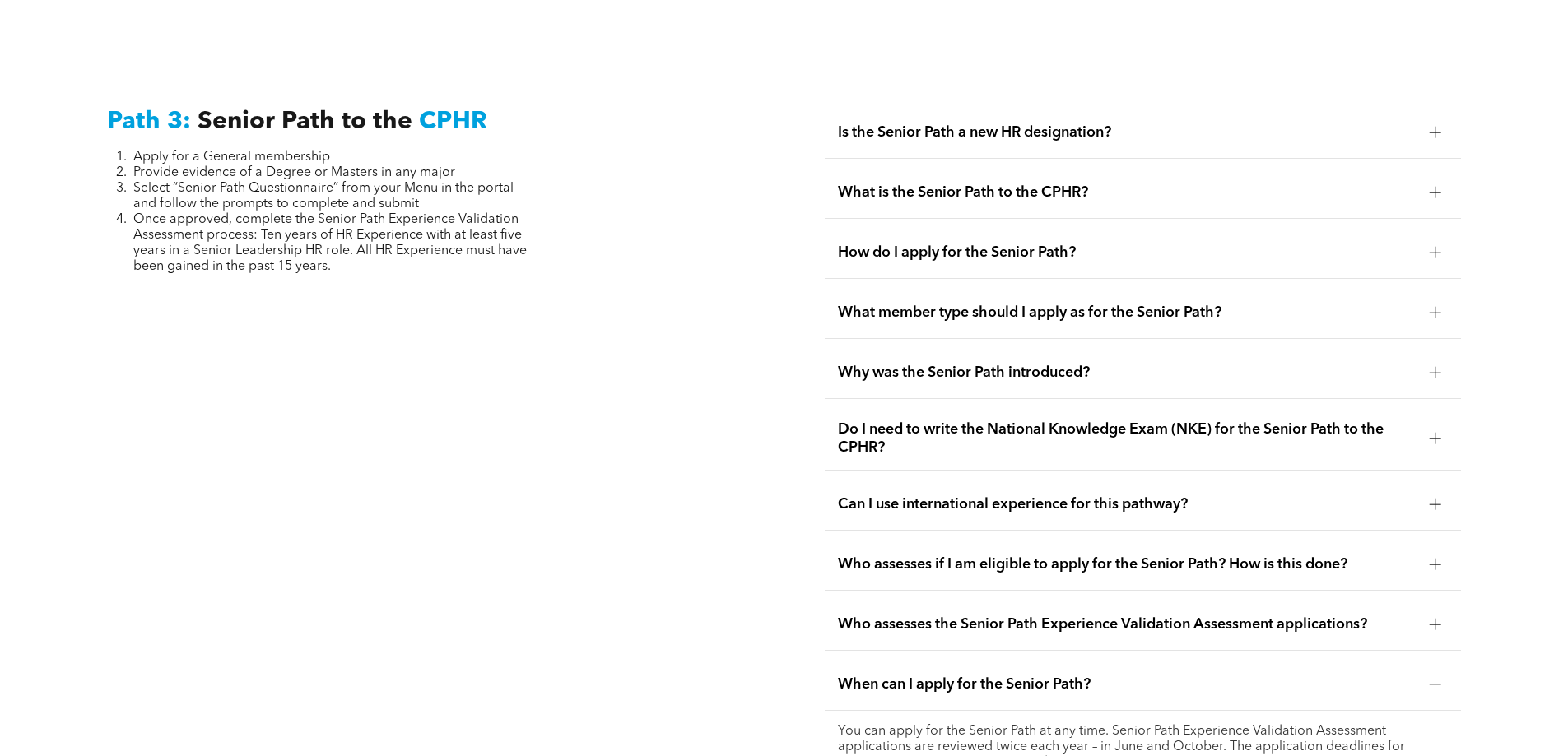
scroll to position [4114, 0]
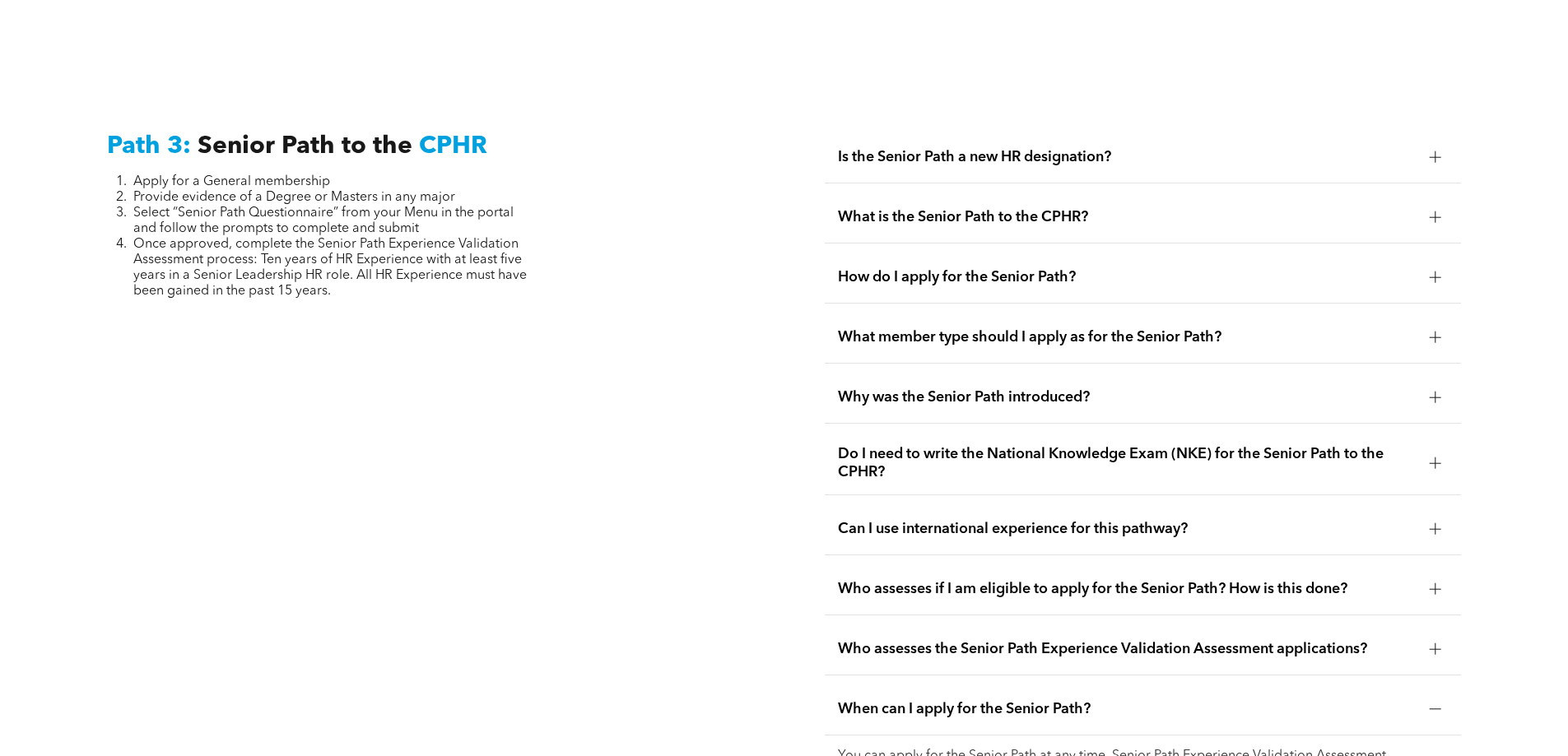
click at [989, 268] on span "How do I apply for the Senior Path?" at bounding box center [1127, 276] width 578 height 18
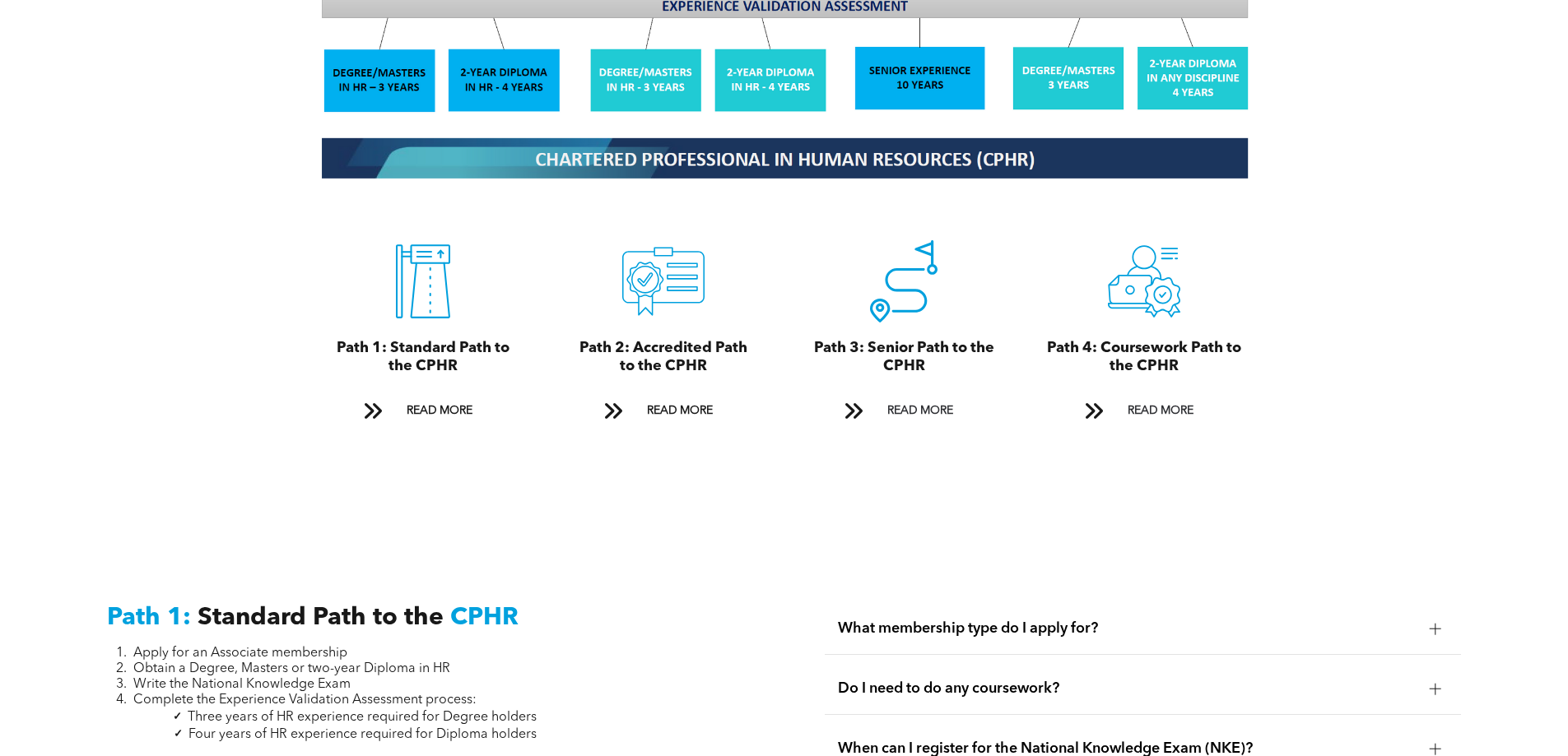
scroll to position [1810, 0]
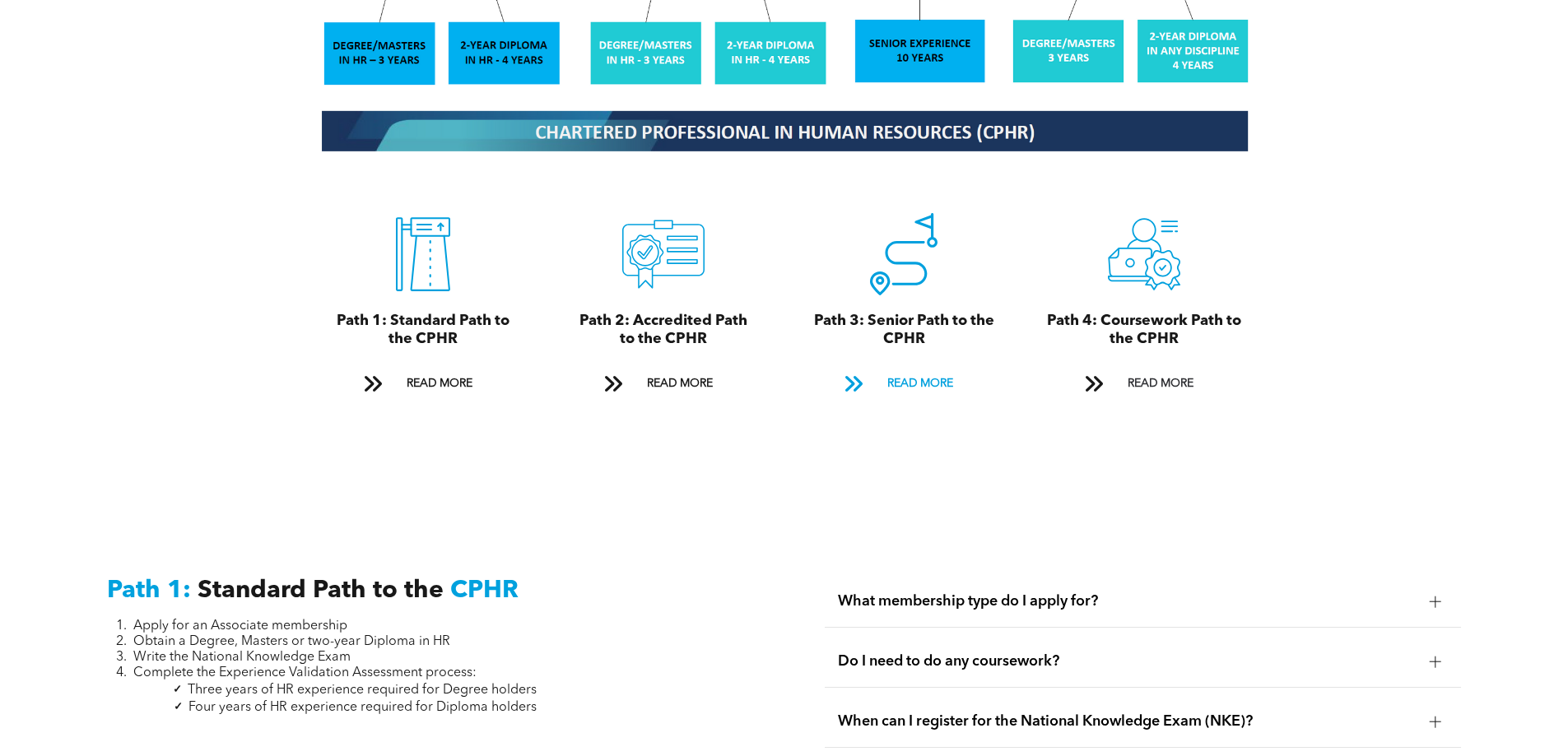
click at [946, 370] on span "READ MORE" at bounding box center [920, 383] width 77 height 30
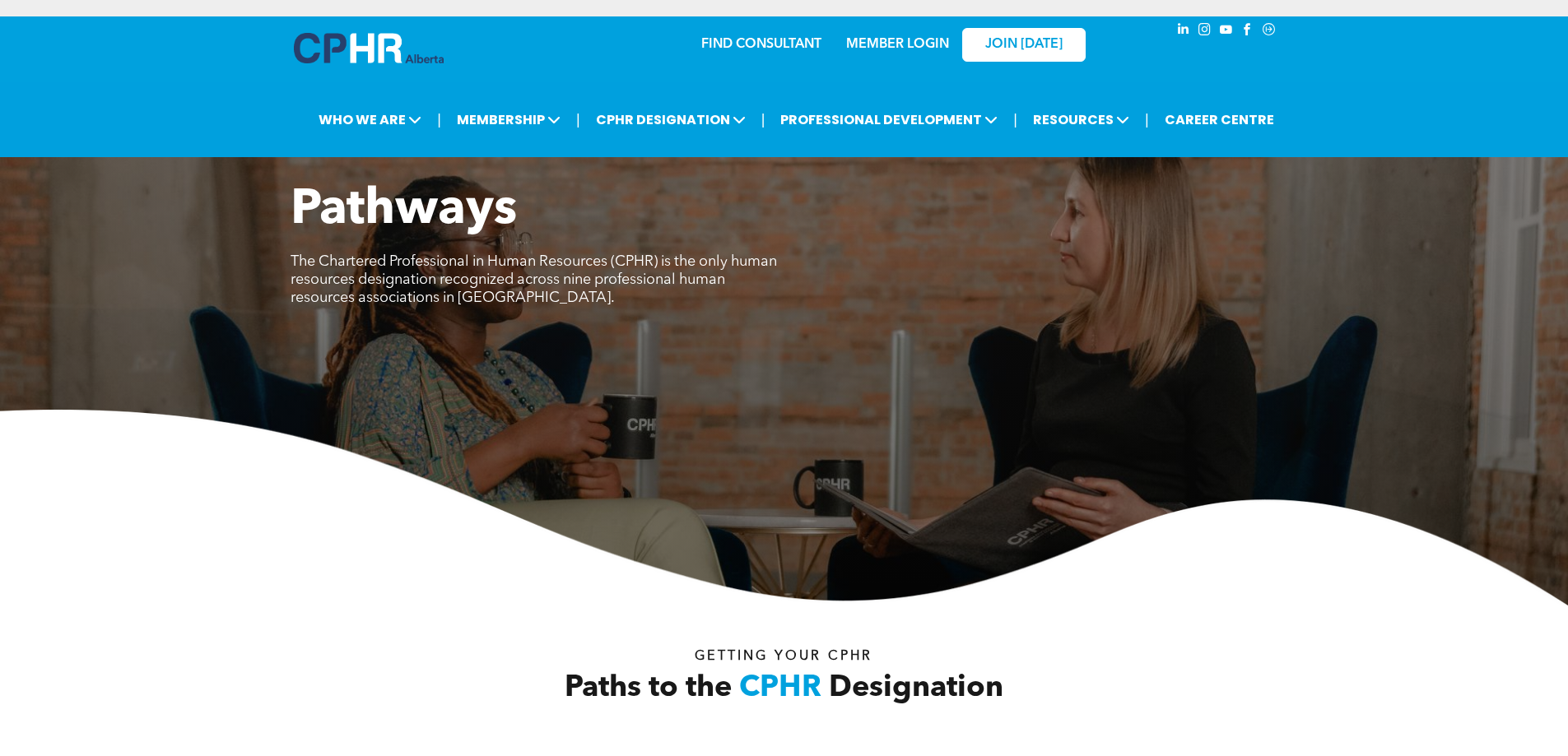
click at [906, 50] on link "MEMBER LOGIN" at bounding box center [898, 44] width 103 height 14
